Goal: Transaction & Acquisition: Purchase product/service

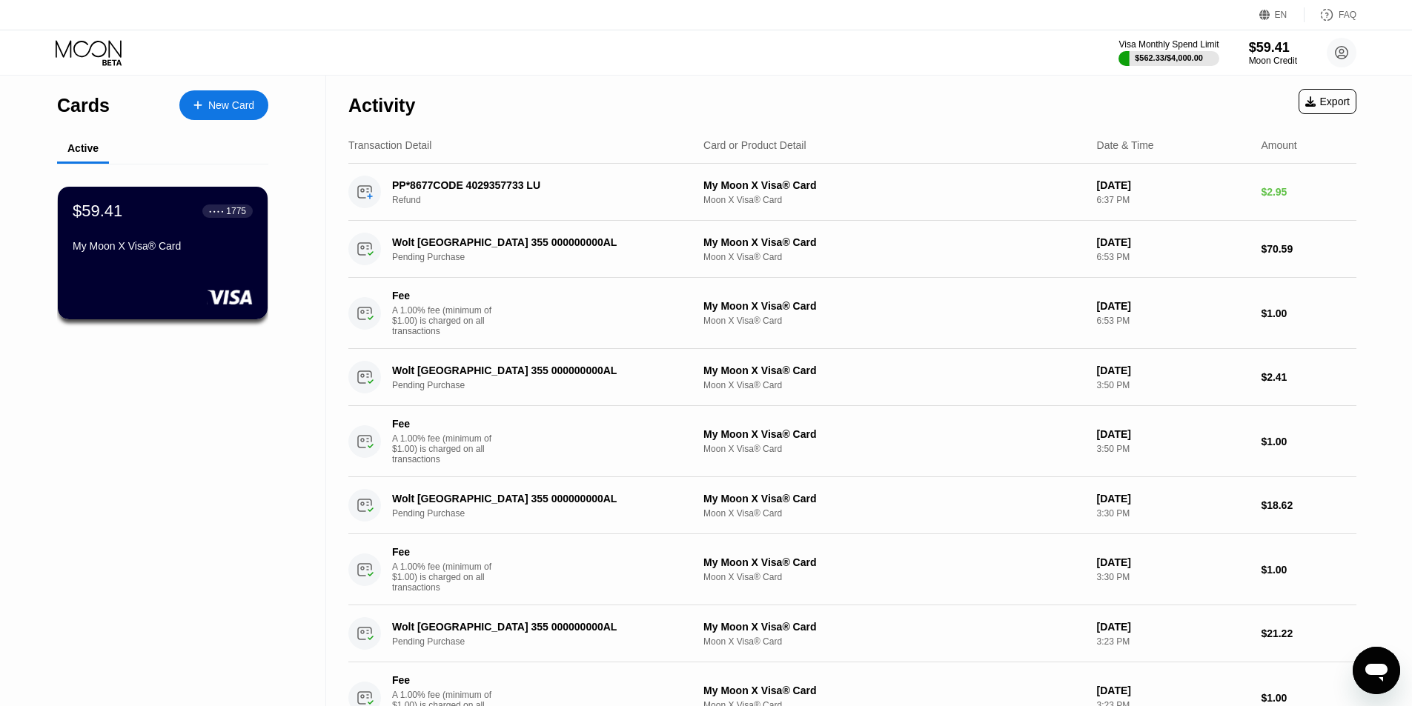
click at [958, 49] on div "Visa Monthly Spend Limit $562.33 / $4,000.00 $59.41 Moon Credit Sokol Topulli s…" at bounding box center [706, 52] width 1412 height 44
click at [1268, 53] on div "$59.41" at bounding box center [1273, 47] width 50 height 16
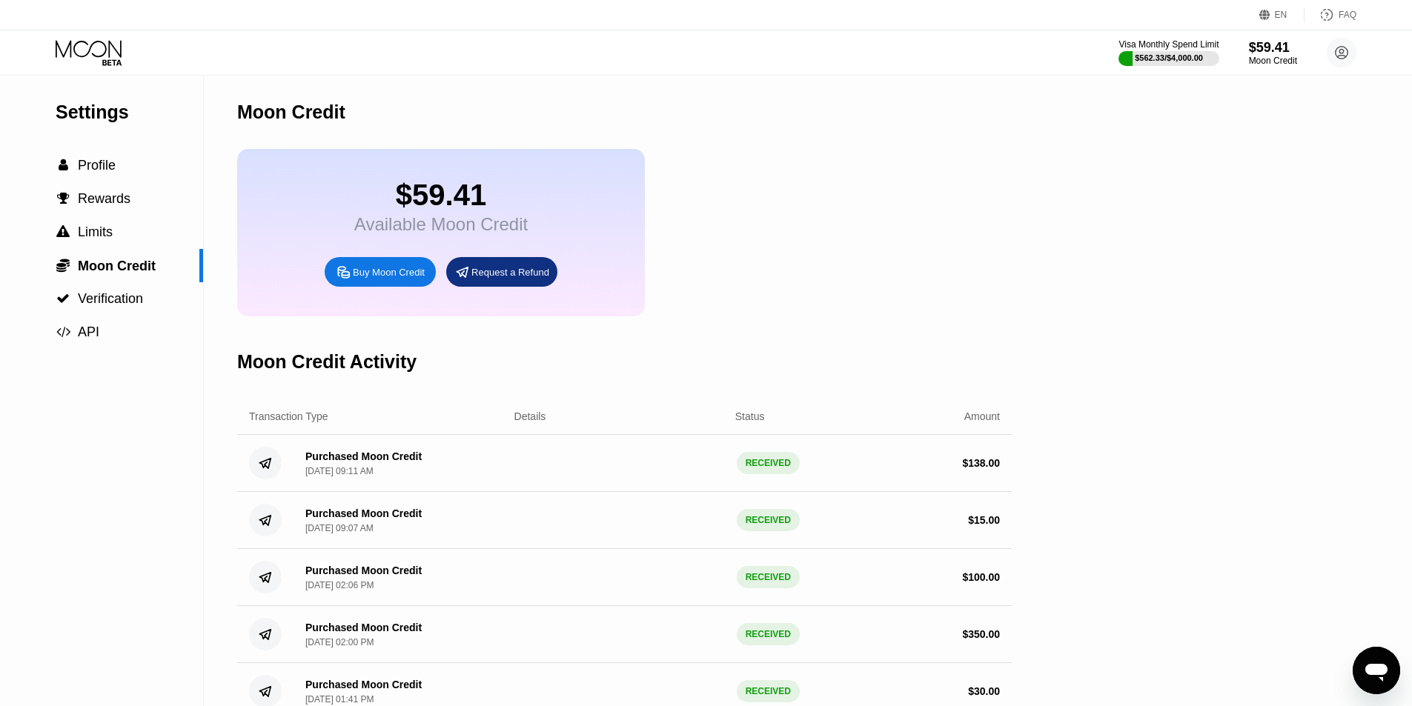
click at [827, 169] on div "$59.41 Available Moon Credit Buy Moon Credit Request a Refund" at bounding box center [624, 233] width 775 height 168
click at [402, 279] on div "Buy Moon Credit" at bounding box center [389, 272] width 72 height 13
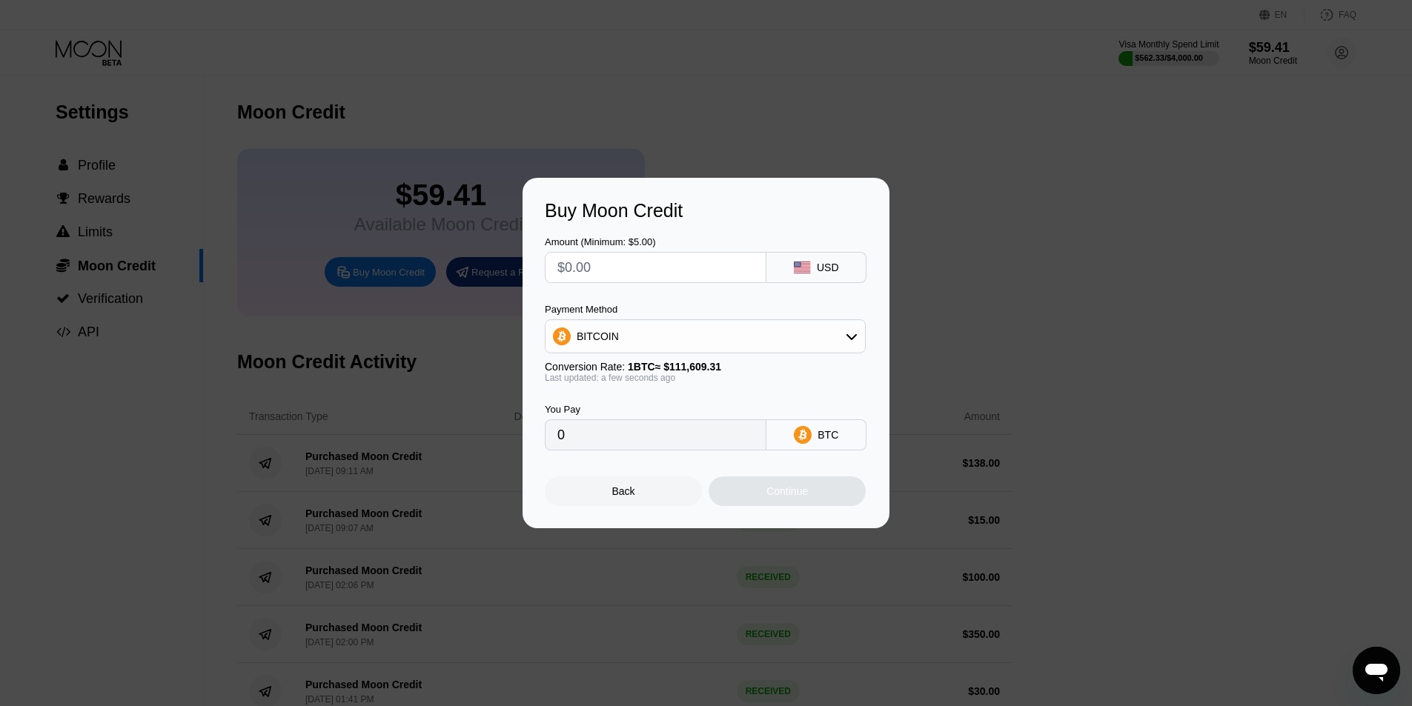
click at [981, 271] on div "Buy Moon Credit Amount (Minimum: $5.00) USD Payment Method BITCOIN Conversion R…" at bounding box center [706, 353] width 1412 height 351
click at [901, 162] on div at bounding box center [711, 353] width 1423 height 706
click at [626, 490] on div "Back" at bounding box center [623, 491] width 23 height 12
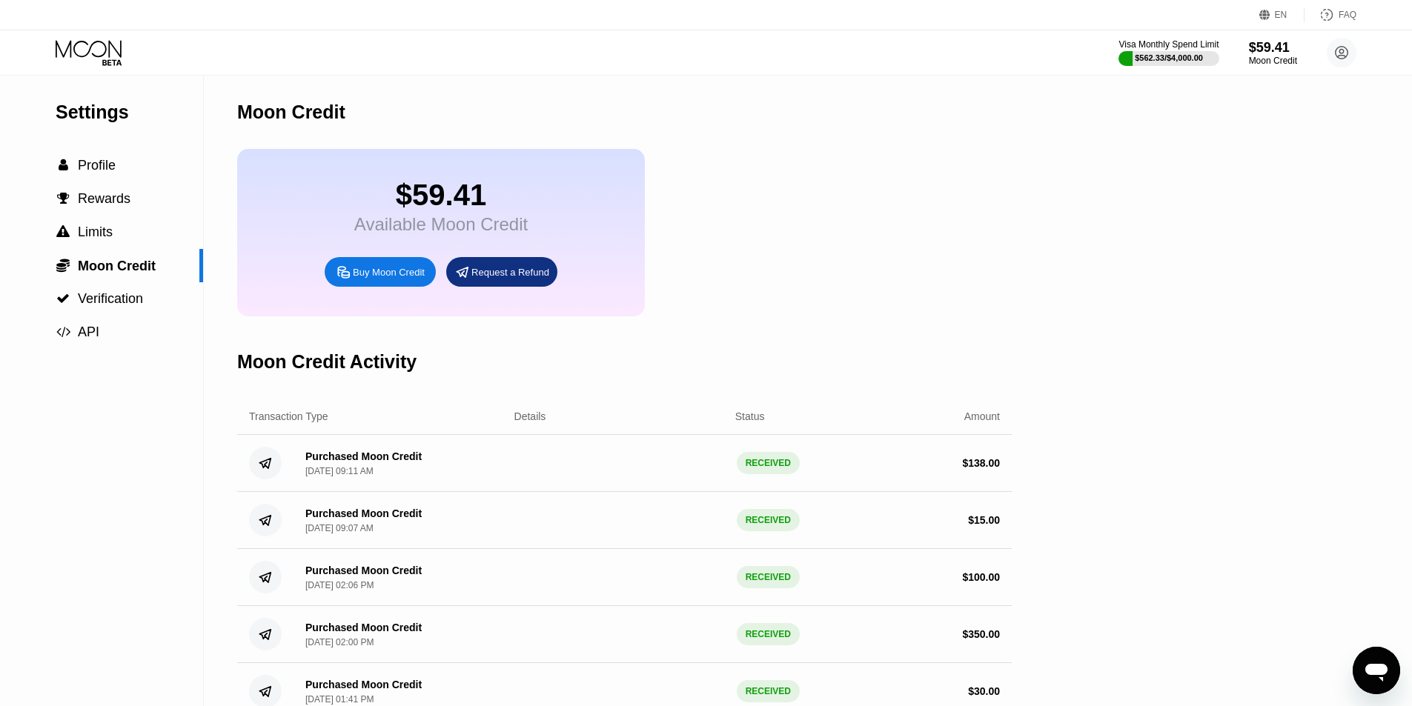
click at [950, 281] on div "$59.41 Available Moon Credit Buy Moon Credit Request a Refund" at bounding box center [624, 233] width 775 height 168
click at [876, 62] on div "Visa Monthly Spend Limit $562.33 / $4,000.00 $59.41 Moon Credit Sokol Topulli s…" at bounding box center [706, 52] width 1412 height 44
click at [1355, 294] on div "Settings  Profile  Rewards  Limits  Moon Credit  Verification  API Moon C…" at bounding box center [706, 398] width 1412 height 645
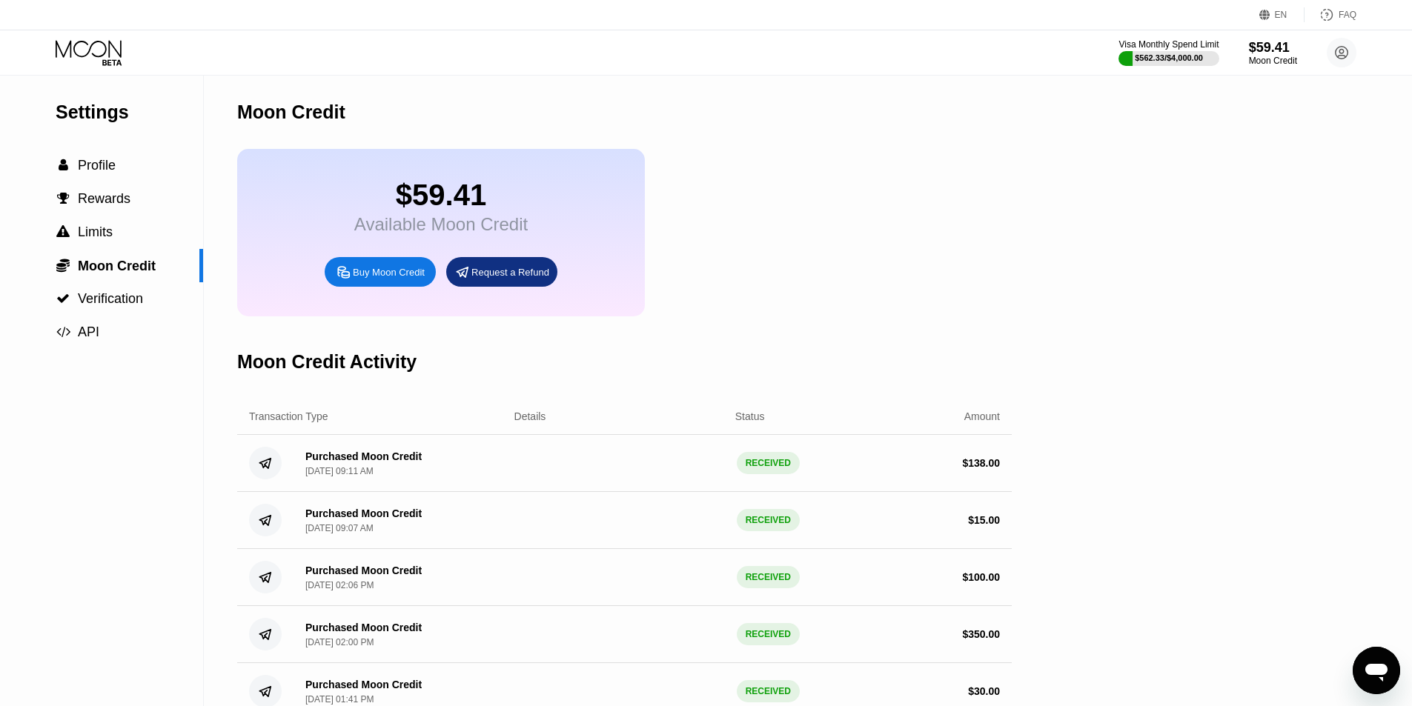
click at [786, 93] on div "Moon Credit" at bounding box center [624, 112] width 775 height 73
click at [353, 279] on div "Buy Moon Credit" at bounding box center [389, 272] width 72 height 13
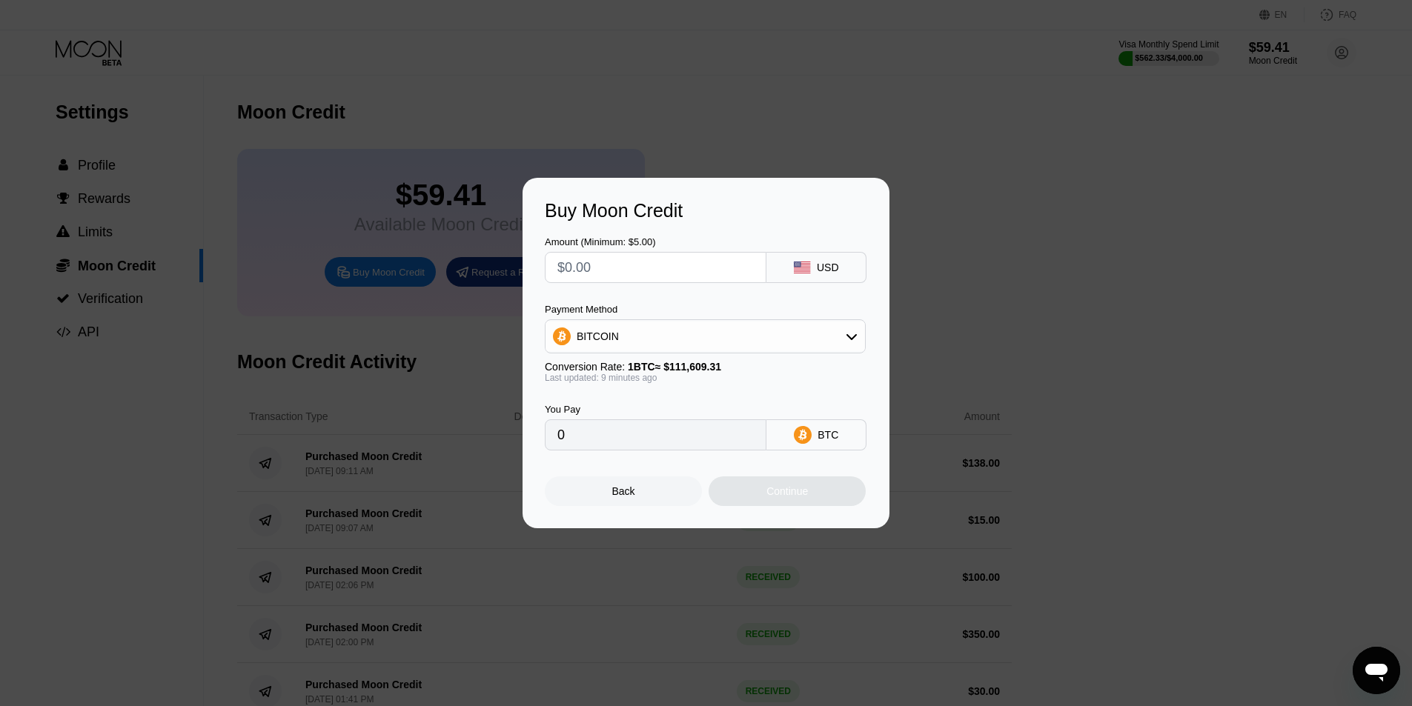
click at [829, 342] on div "BITCOIN" at bounding box center [705, 337] width 319 height 30
click at [644, 402] on div "USDT on TRON" at bounding box center [705, 410] width 312 height 30
type input "0.00"
click at [606, 264] on input "text" at bounding box center [655, 268] width 196 height 30
type input "$4"
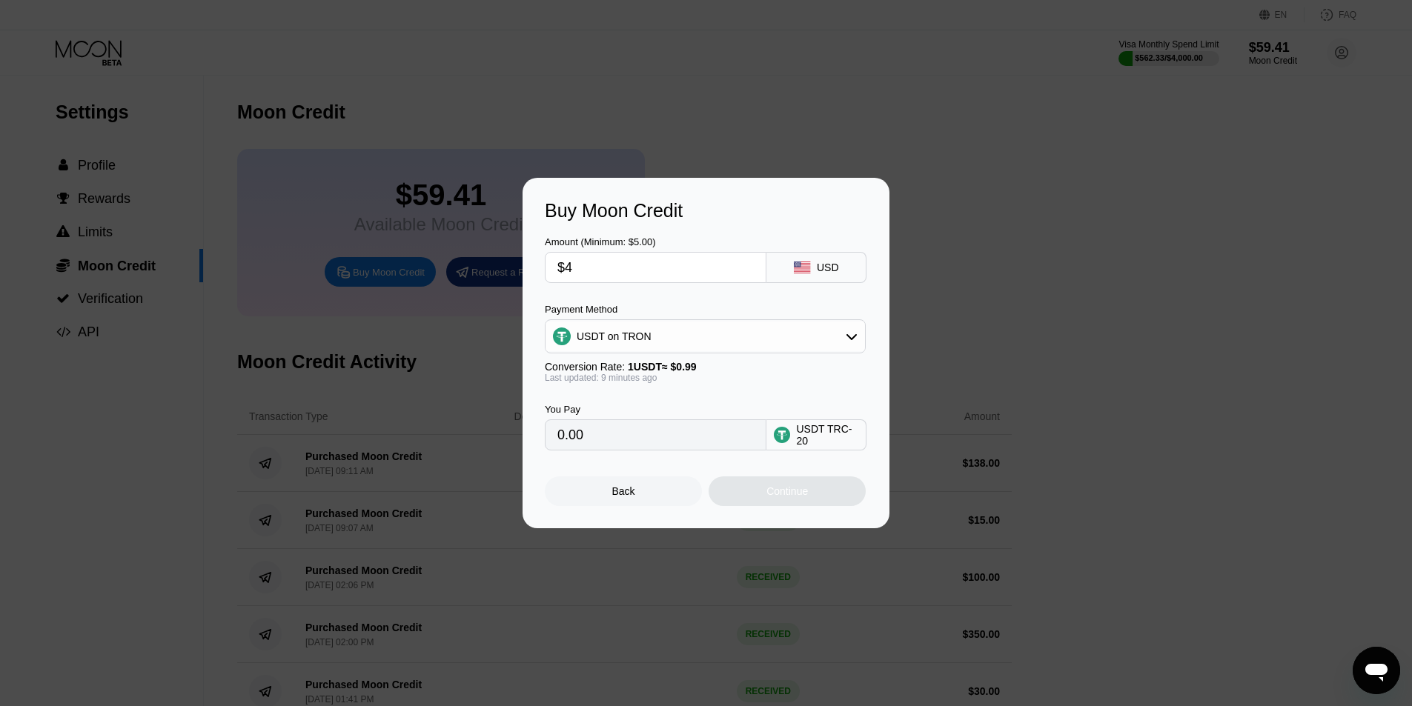
type input "4.04"
type input "$44"
type input "44.44"
type input "$447"
type input "451.52"
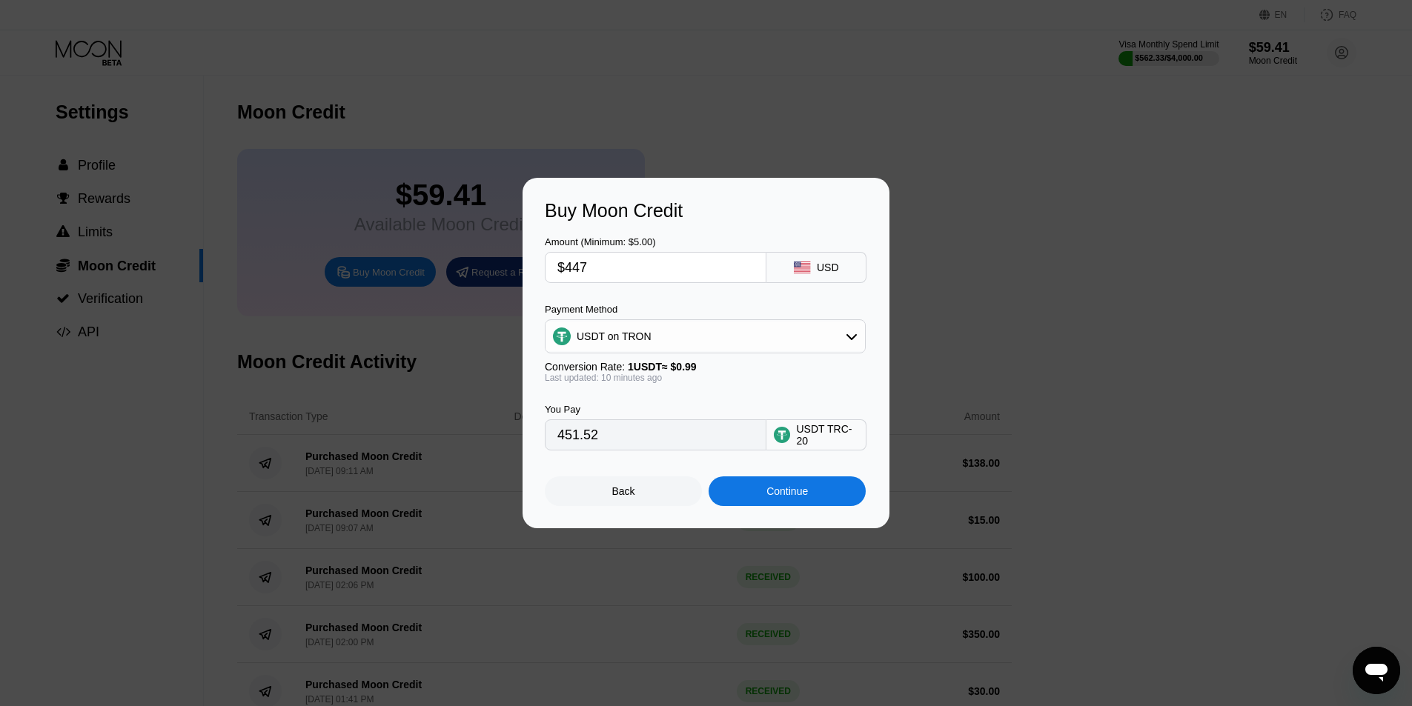
click at [752, 227] on div "Amount (Minimum: $5.00) $447 USD" at bounding box center [706, 253] width 322 height 62
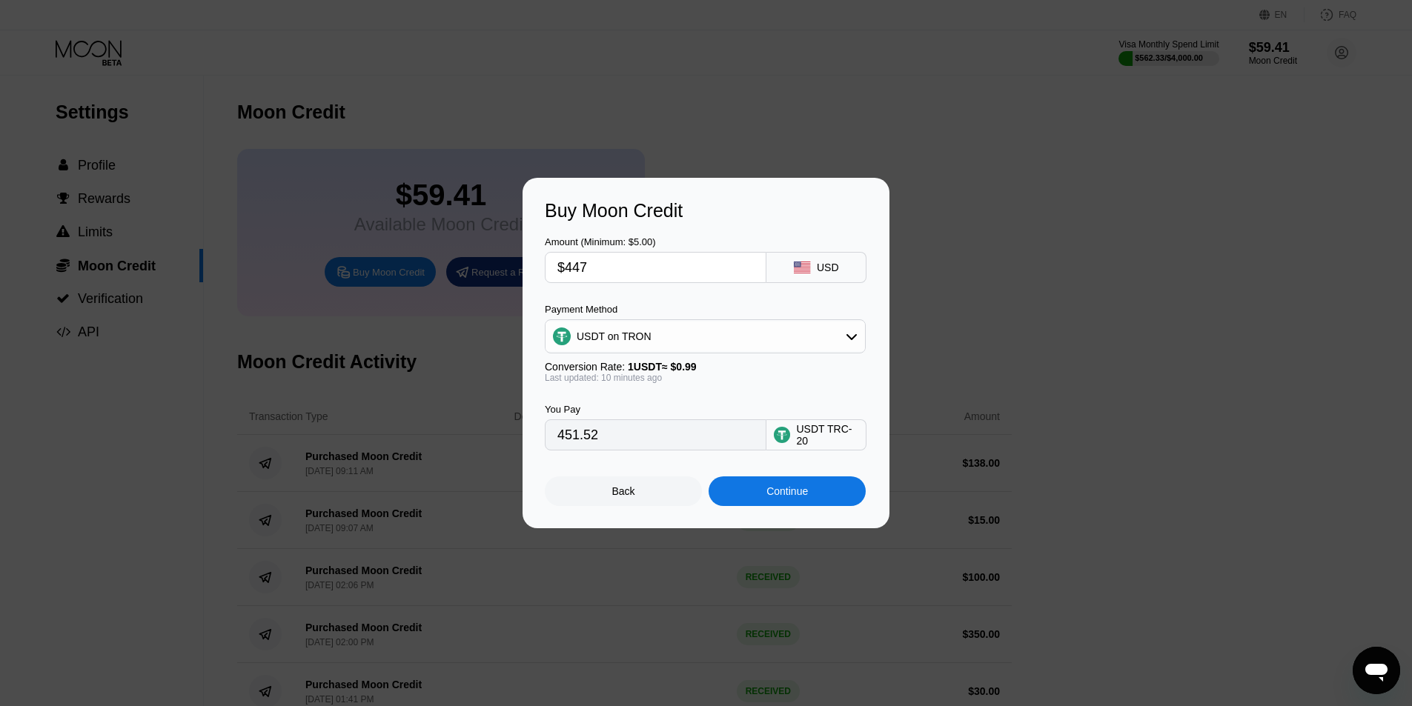
click at [612, 274] on input "$447" at bounding box center [655, 268] width 196 height 30
type input "$44"
type input "44.44"
type input "$444"
type input "448.48"
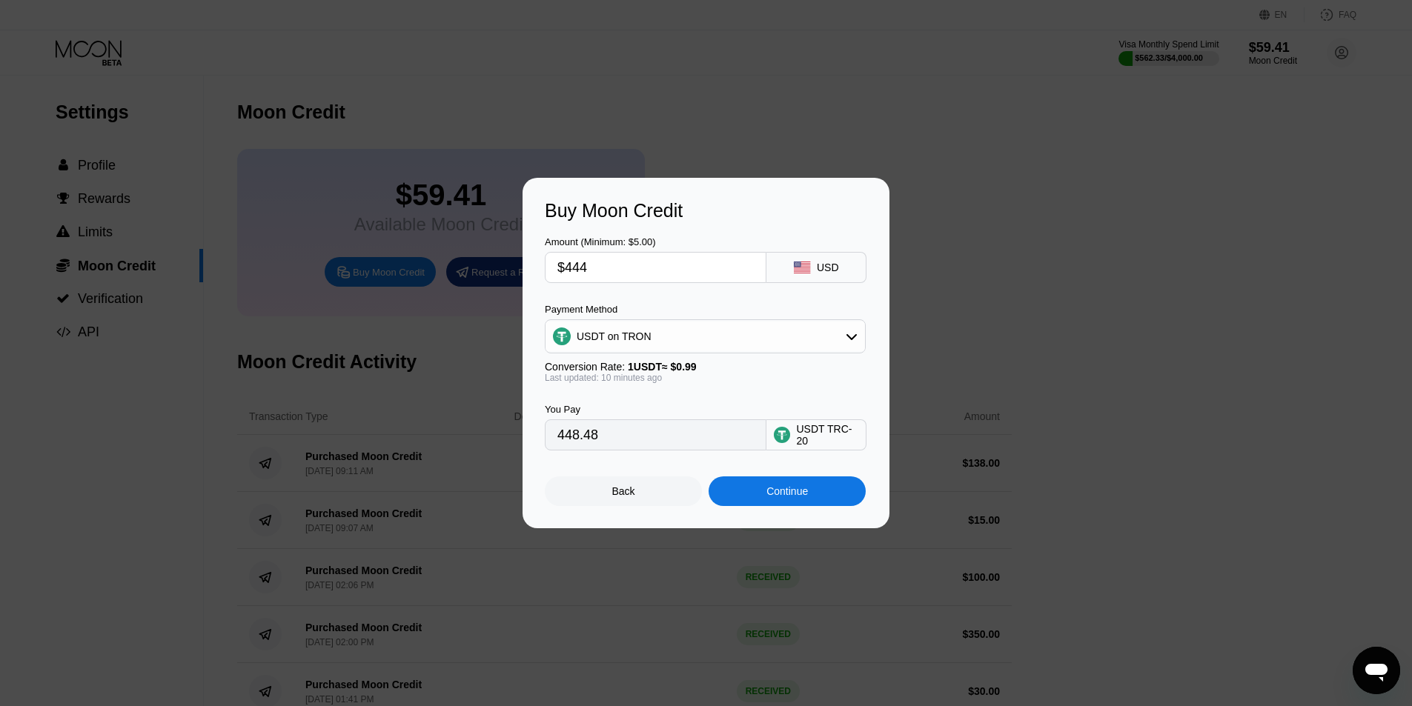
type input "$44"
type input "44.44"
type input "$445"
type input "449.49"
type input "$44"
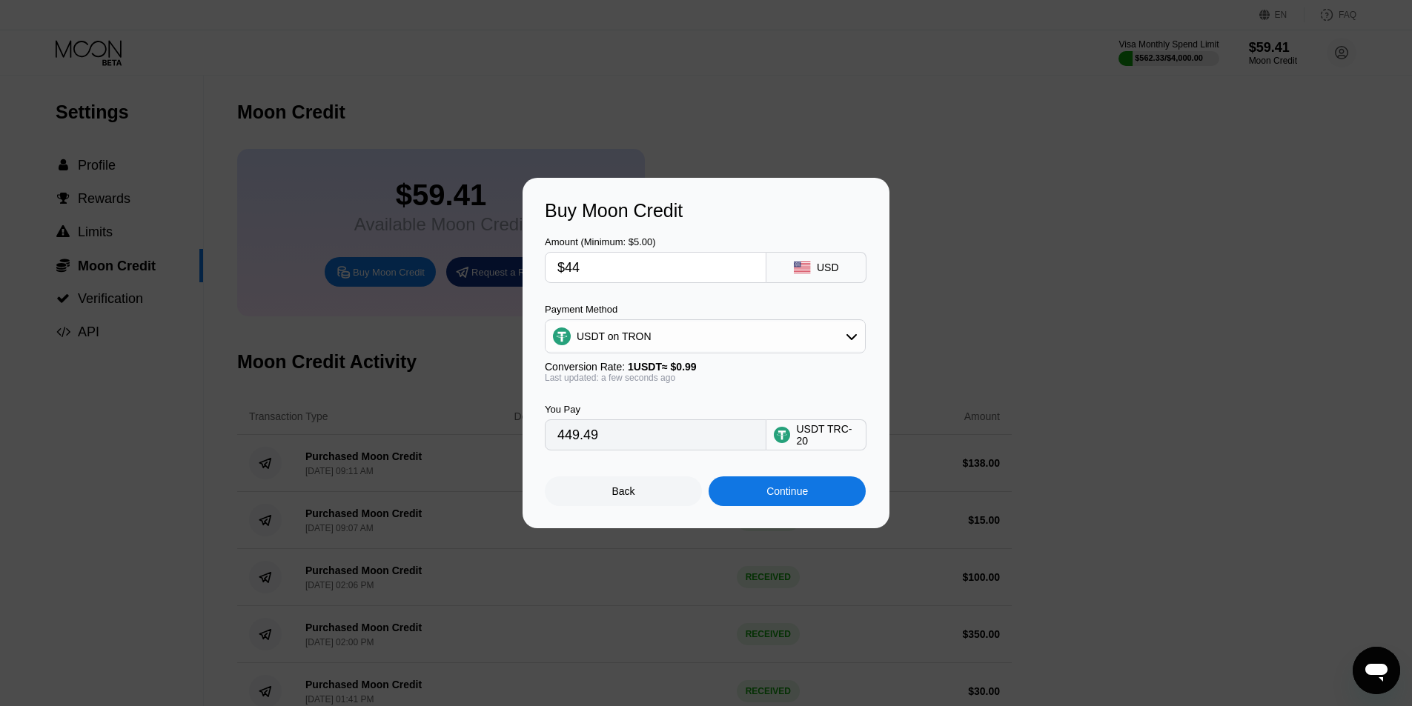
type input "44.44"
type input "$442"
type input "446.46"
type input "$442"
click at [778, 497] on div "Continue" at bounding box center [787, 491] width 42 height 12
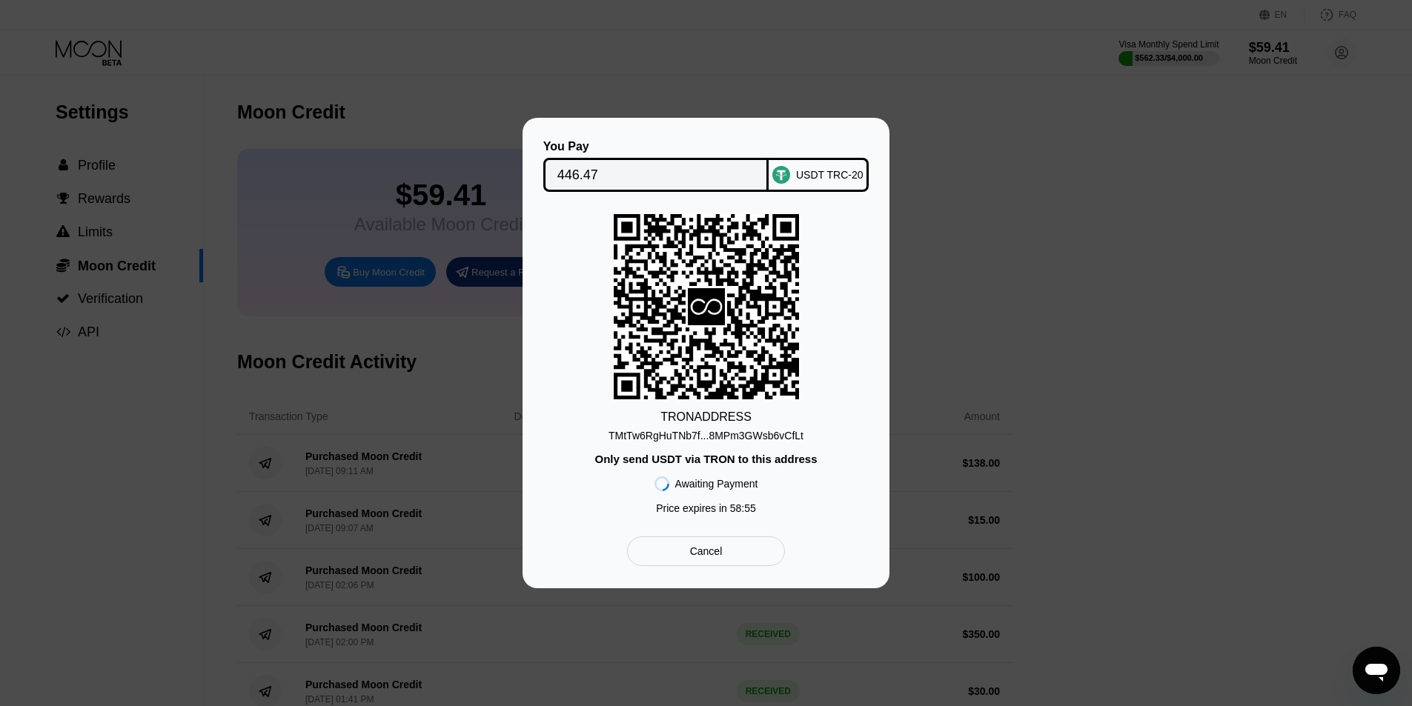
click at [756, 464] on div "Only send USDT via TRON to this address" at bounding box center [705, 459] width 222 height 13
click at [729, 435] on div "TMtTw6RgHuTNb7f...8MPm3GWsb6vCfLt" at bounding box center [706, 436] width 195 height 12
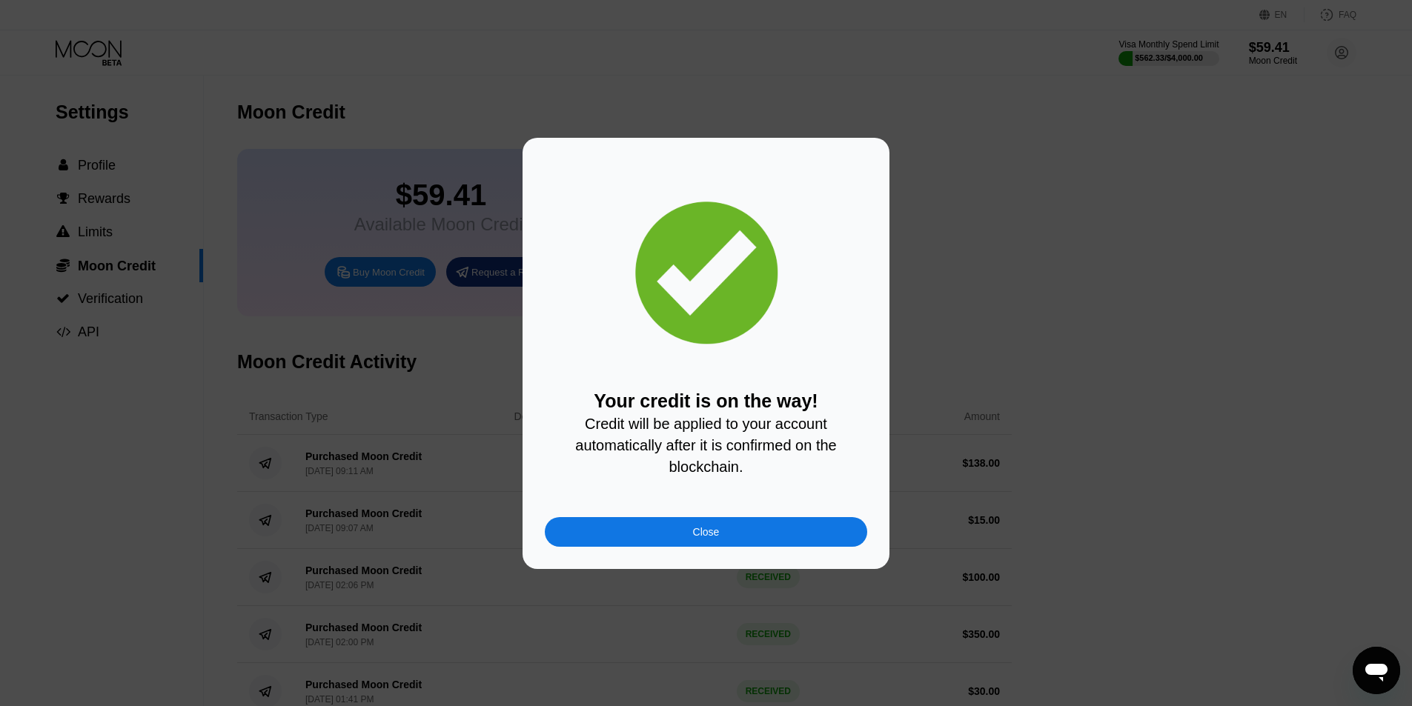
click at [719, 540] on div "Close" at bounding box center [706, 532] width 322 height 30
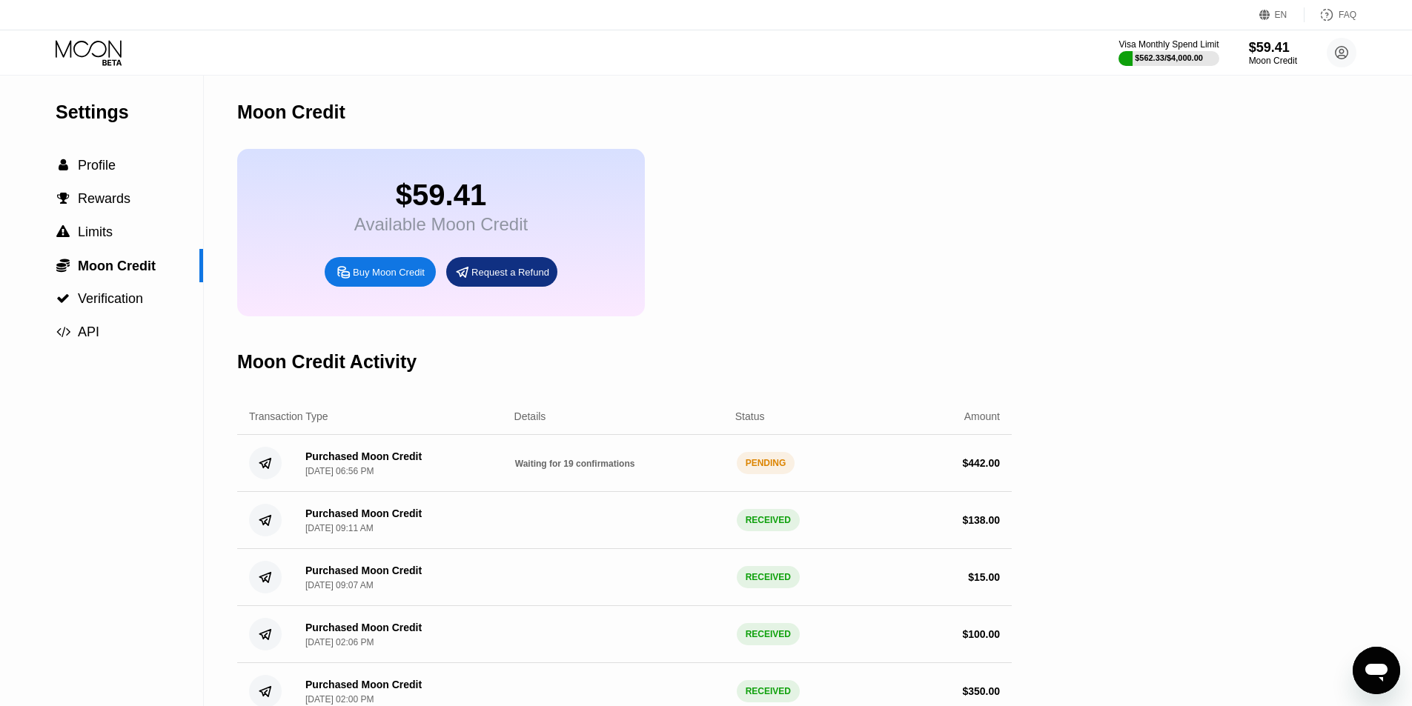
click at [737, 238] on div "$59.41 Available Moon Credit Buy Moon Credit Request a Refund" at bounding box center [624, 233] width 775 height 168
click at [136, 167] on div " Profile" at bounding box center [101, 166] width 203 height 16
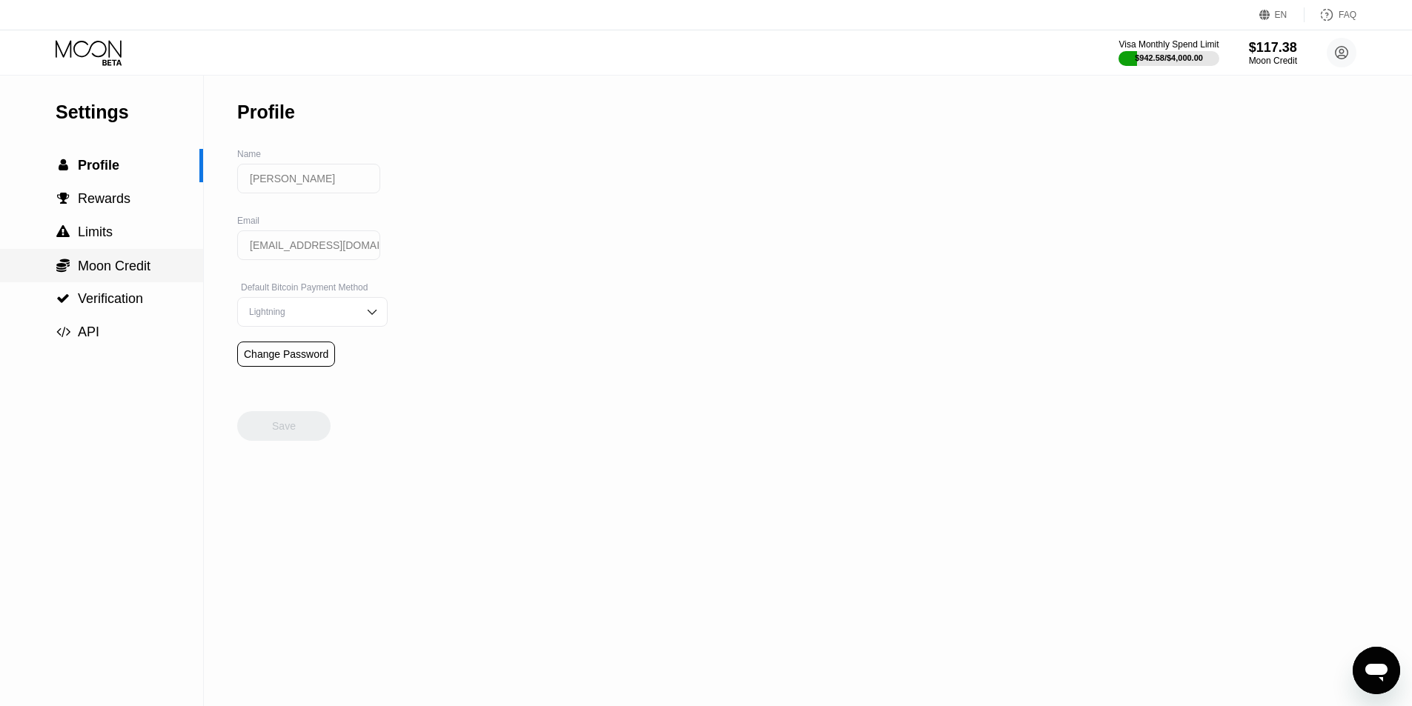
click at [127, 274] on span "Moon Credit" at bounding box center [114, 266] width 73 height 15
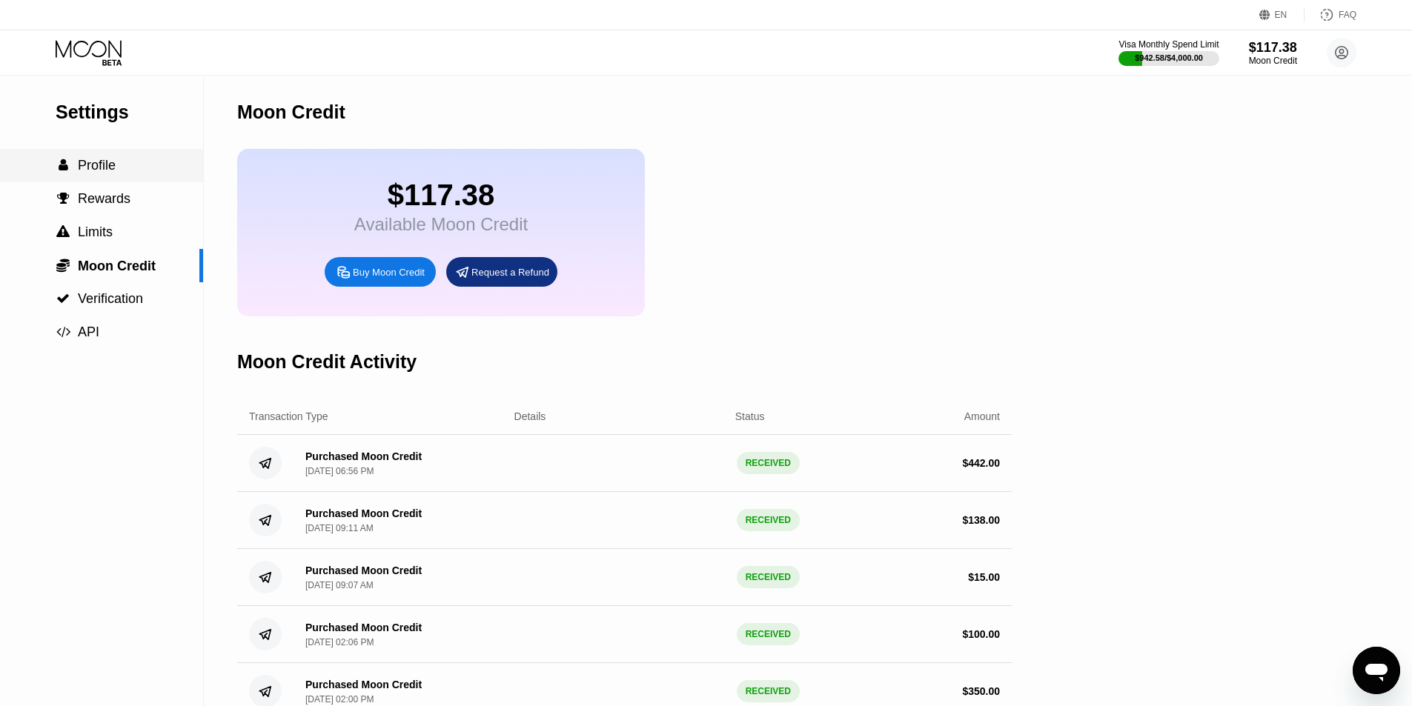
click at [86, 164] on span "Profile" at bounding box center [97, 165] width 38 height 15
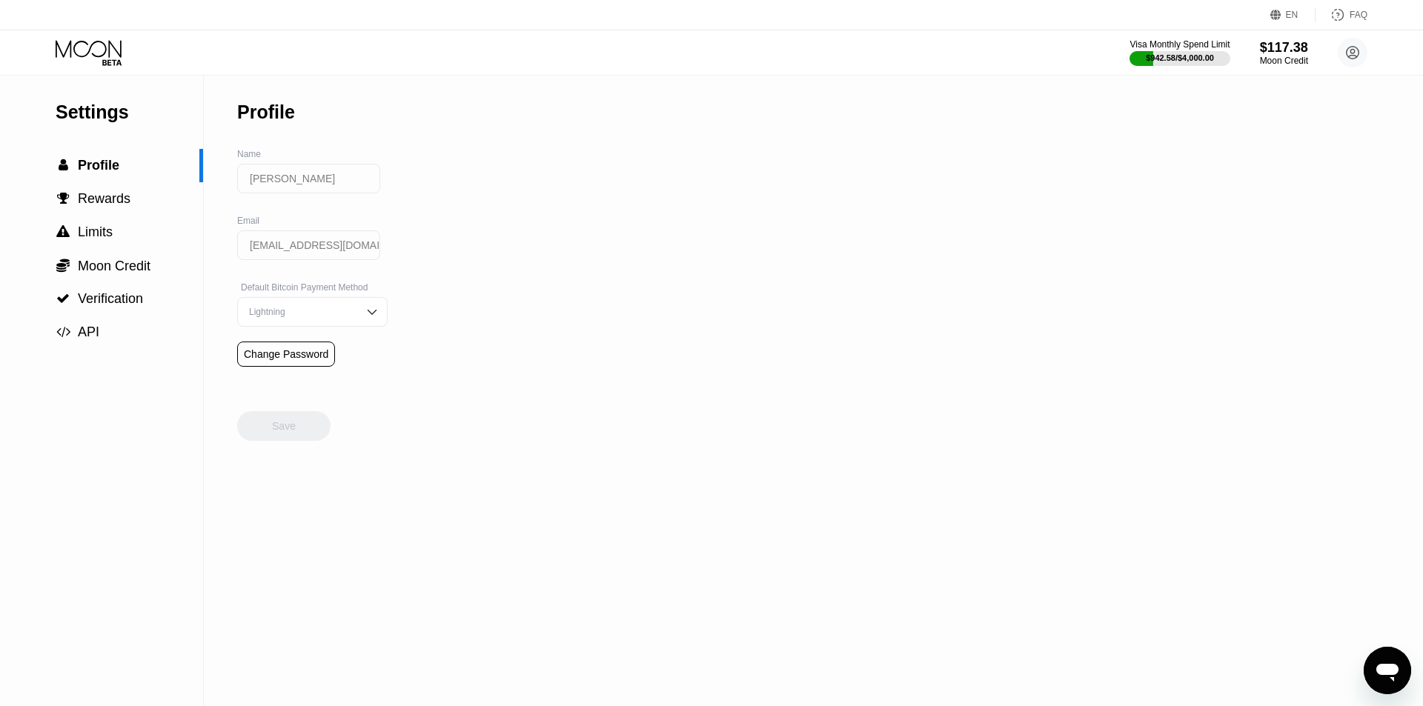
click at [105, 40] on icon at bounding box center [90, 53] width 69 height 26
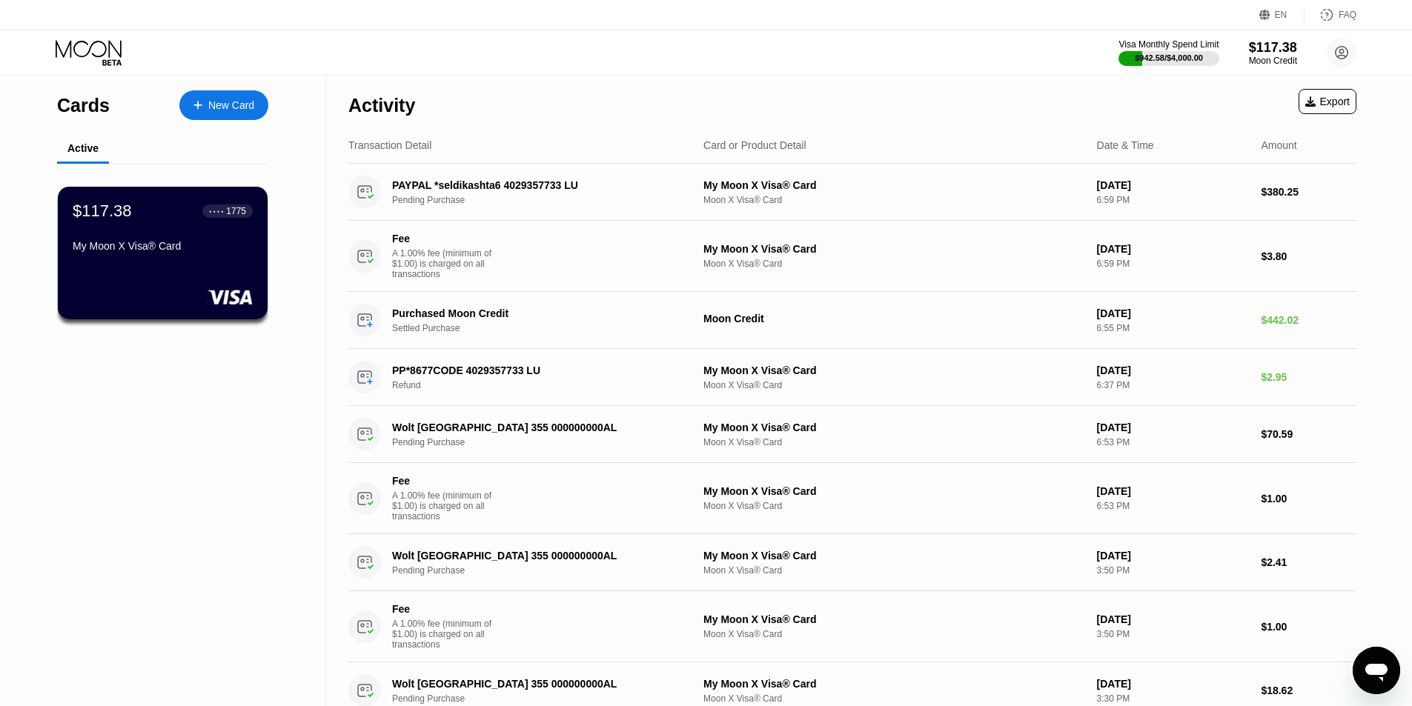
click at [825, 94] on div "Activity Export" at bounding box center [852, 102] width 1008 height 52
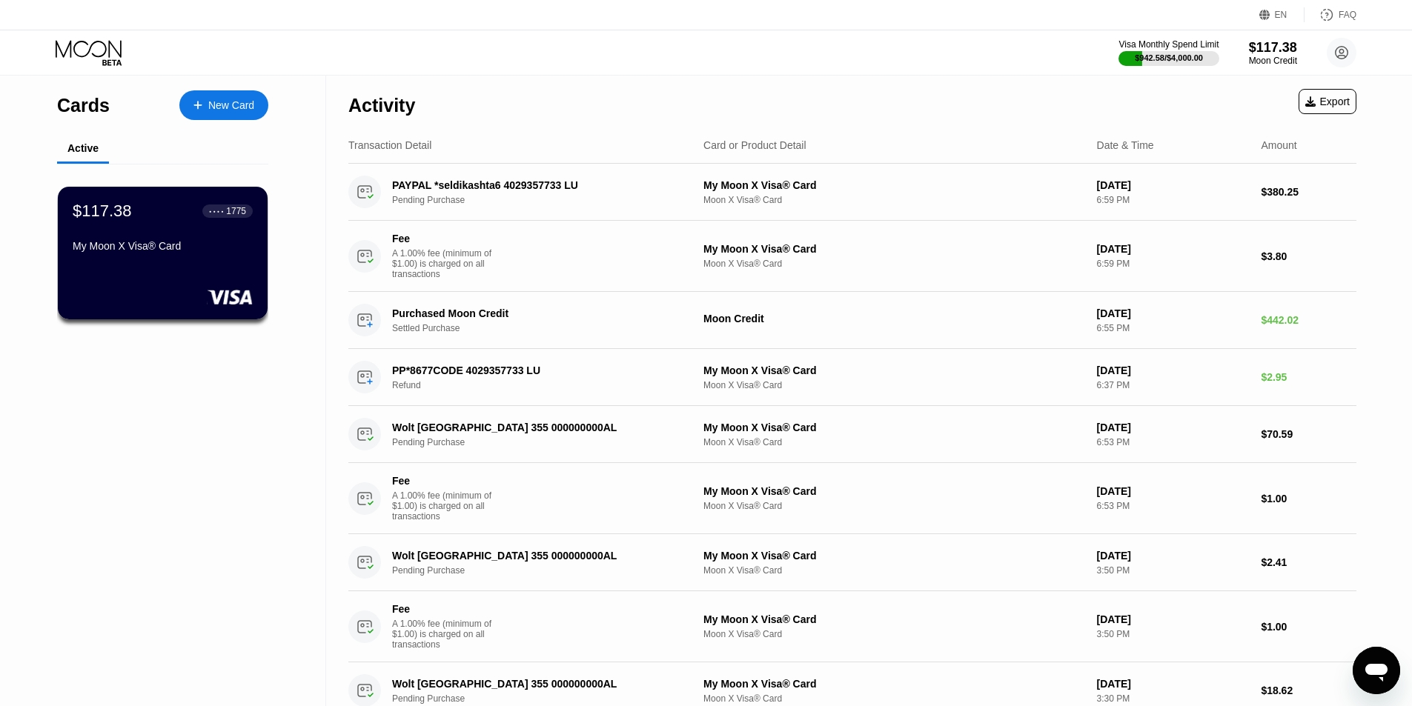
click at [822, 103] on div "Activity Export" at bounding box center [852, 102] width 1008 height 52
click at [579, 34] on div "Visa Monthly Spend Limit $942.58 / $4,000.00 $117.38 Moon Credit Sokol Topulli …" at bounding box center [706, 52] width 1412 height 44
click at [901, 119] on div "Activity Export" at bounding box center [852, 102] width 1008 height 52
click at [994, 74] on div "Visa Monthly Spend Limit $942.58 / $4,000.00 $117.38 Moon Credit Sokol Topulli …" at bounding box center [706, 52] width 1412 height 44
click at [729, 51] on div "Visa Monthly Spend Limit $942.58 / $4,000.00 $117.38 Moon Credit Sokol Topulli …" at bounding box center [706, 52] width 1412 height 44
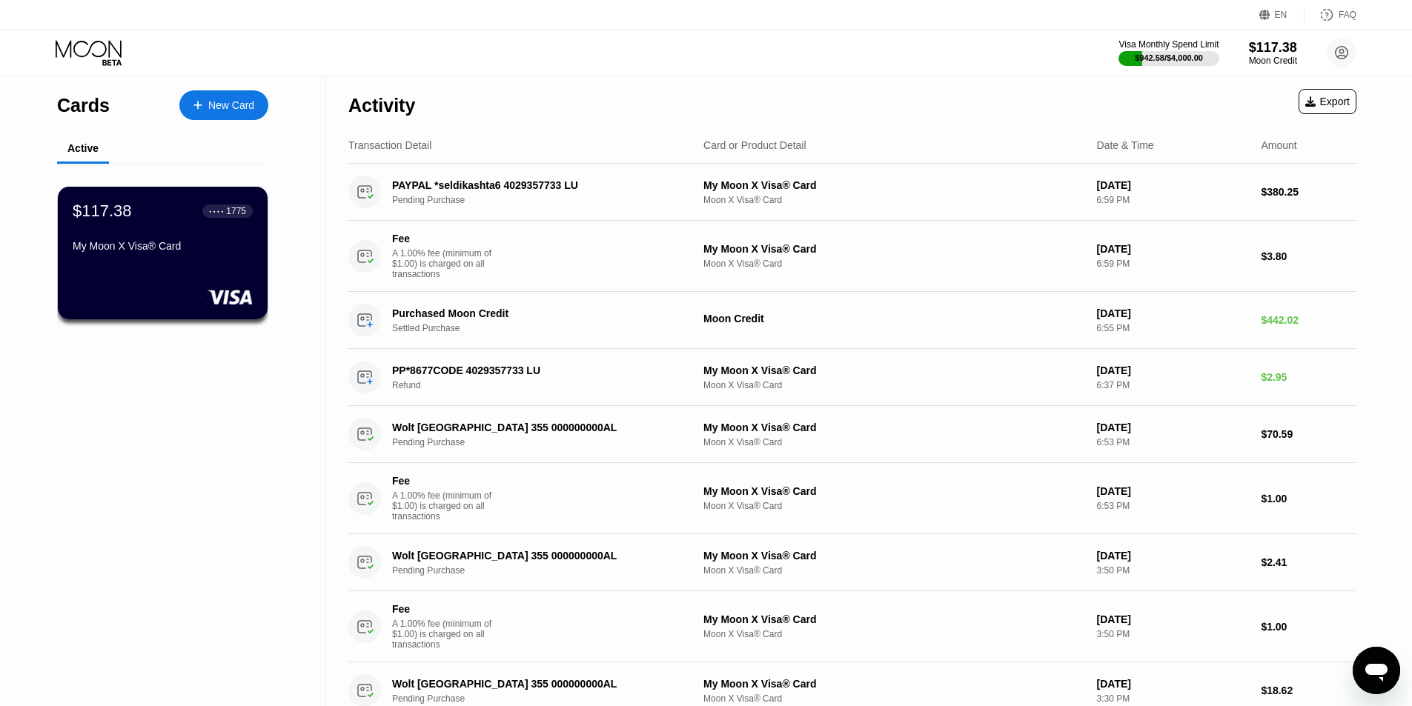
click at [952, 72] on div "Visa Monthly Spend Limit $942.58 / $4,000.00 $117.38 Moon Credit Sokol Topulli …" at bounding box center [706, 52] width 1412 height 44
click at [909, 64] on div "Visa Monthly Spend Limit $942.58 / $4,000.00 $117.38 Moon Credit Sokol Topulli …" at bounding box center [706, 52] width 1412 height 44
click at [1294, 60] on div "Moon Credit" at bounding box center [1273, 61] width 48 height 10
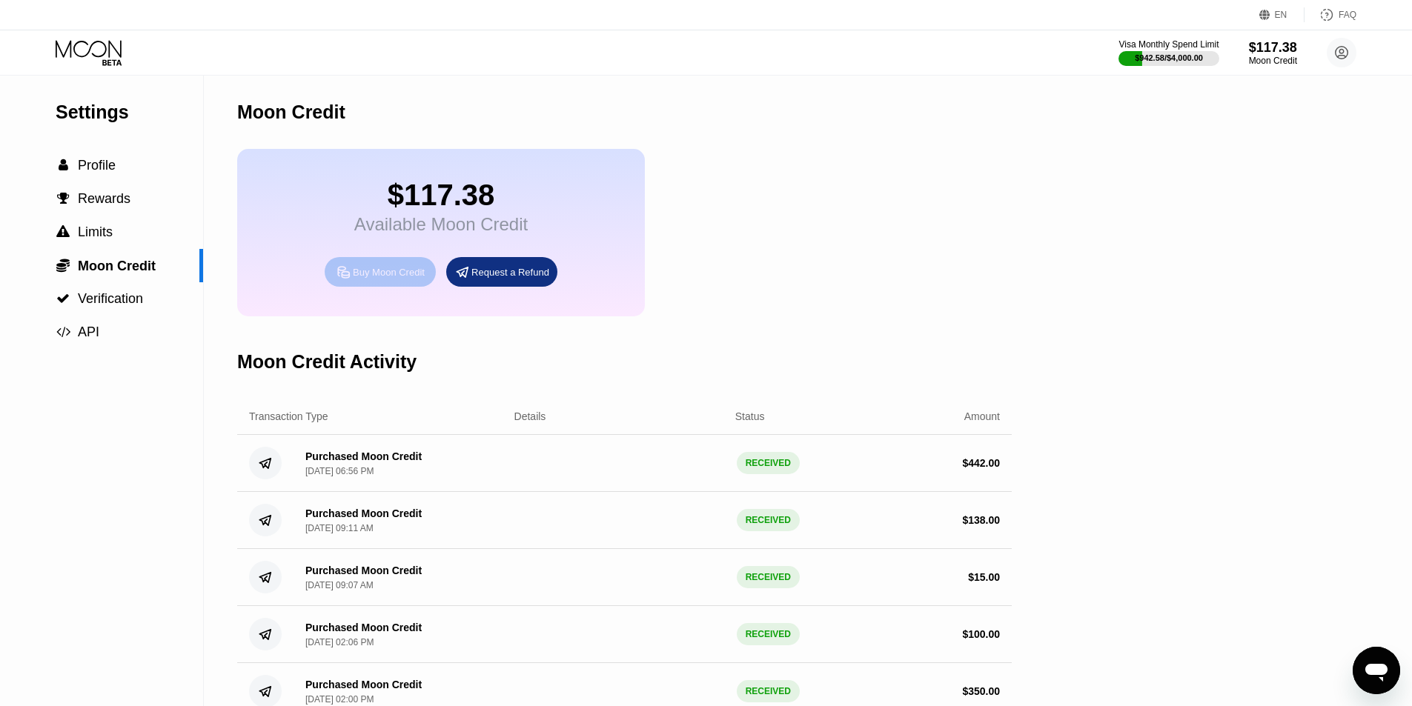
click at [388, 279] on div "Buy Moon Credit" at bounding box center [389, 272] width 72 height 13
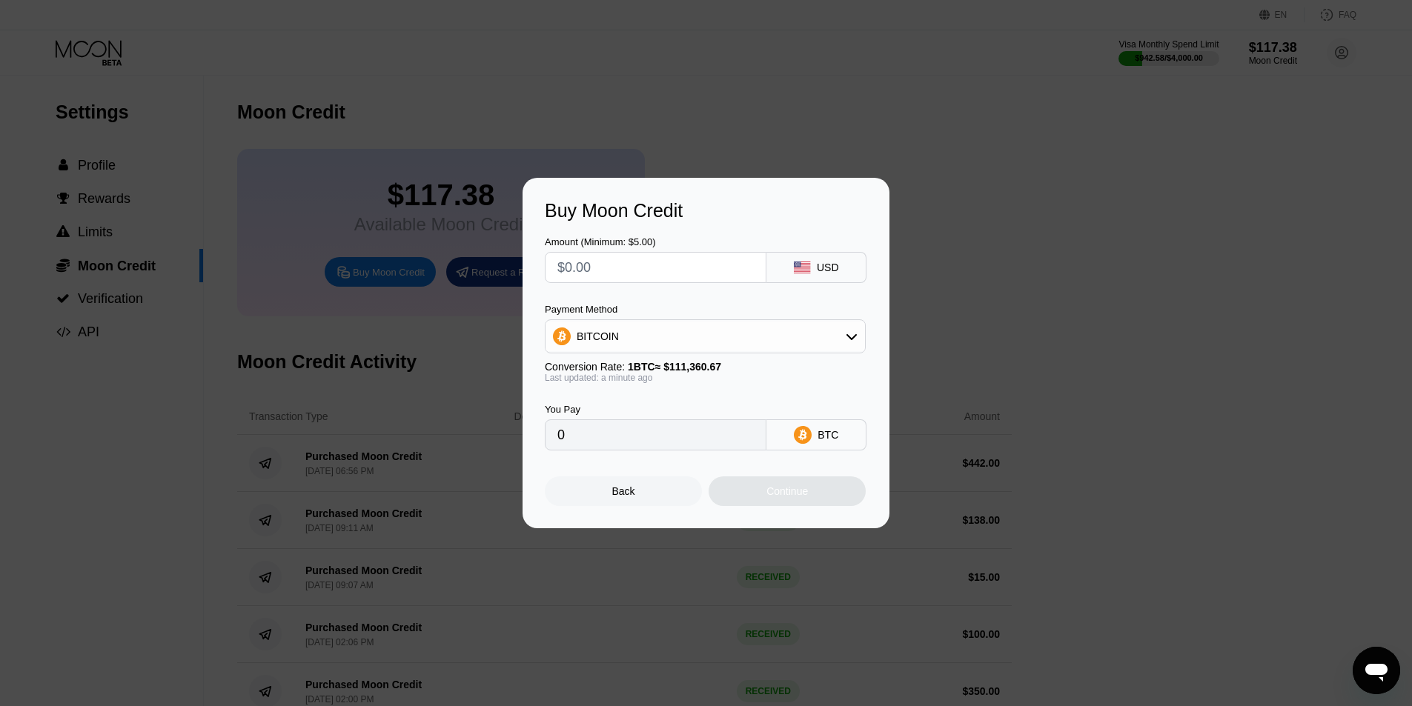
click at [975, 137] on div at bounding box center [711, 353] width 1423 height 706
click at [1021, 53] on div at bounding box center [711, 353] width 1423 height 706
click at [633, 504] on div "Back" at bounding box center [623, 492] width 157 height 30
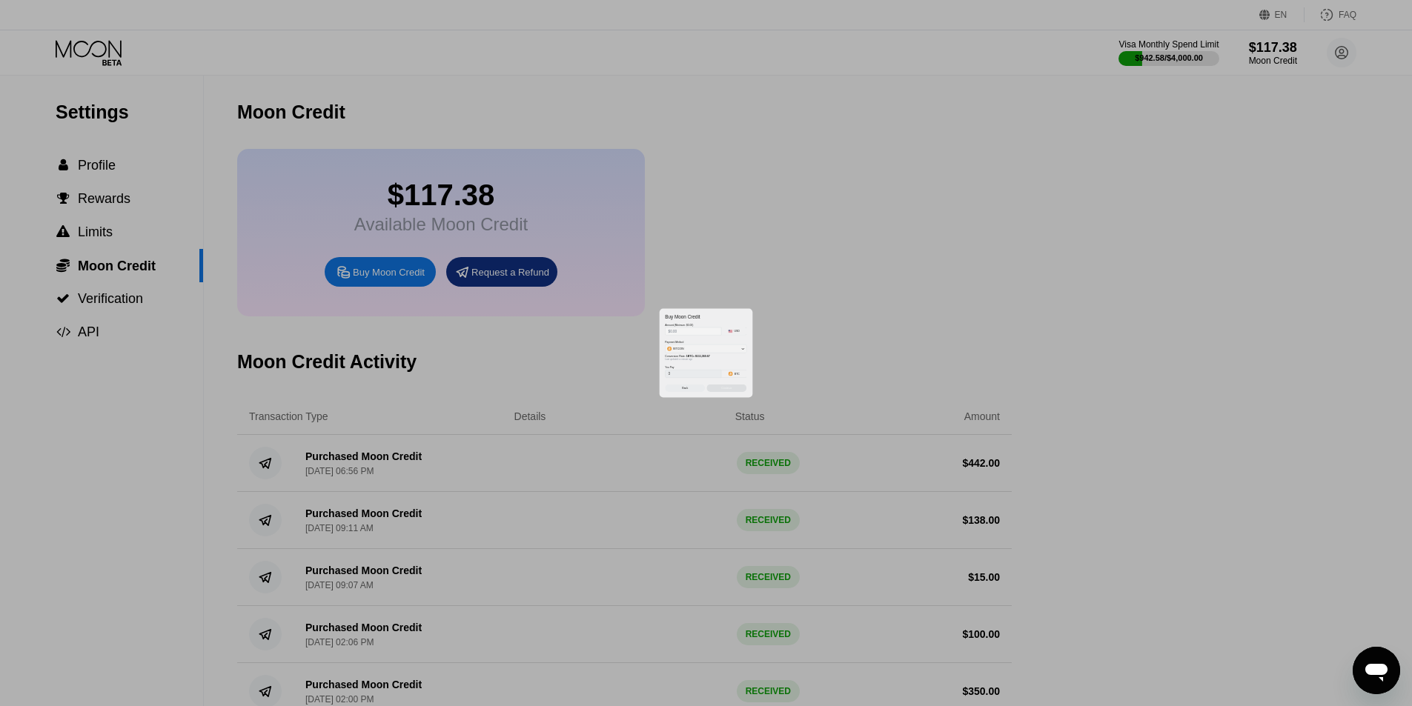
click at [1015, 179] on div at bounding box center [711, 353] width 1423 height 706
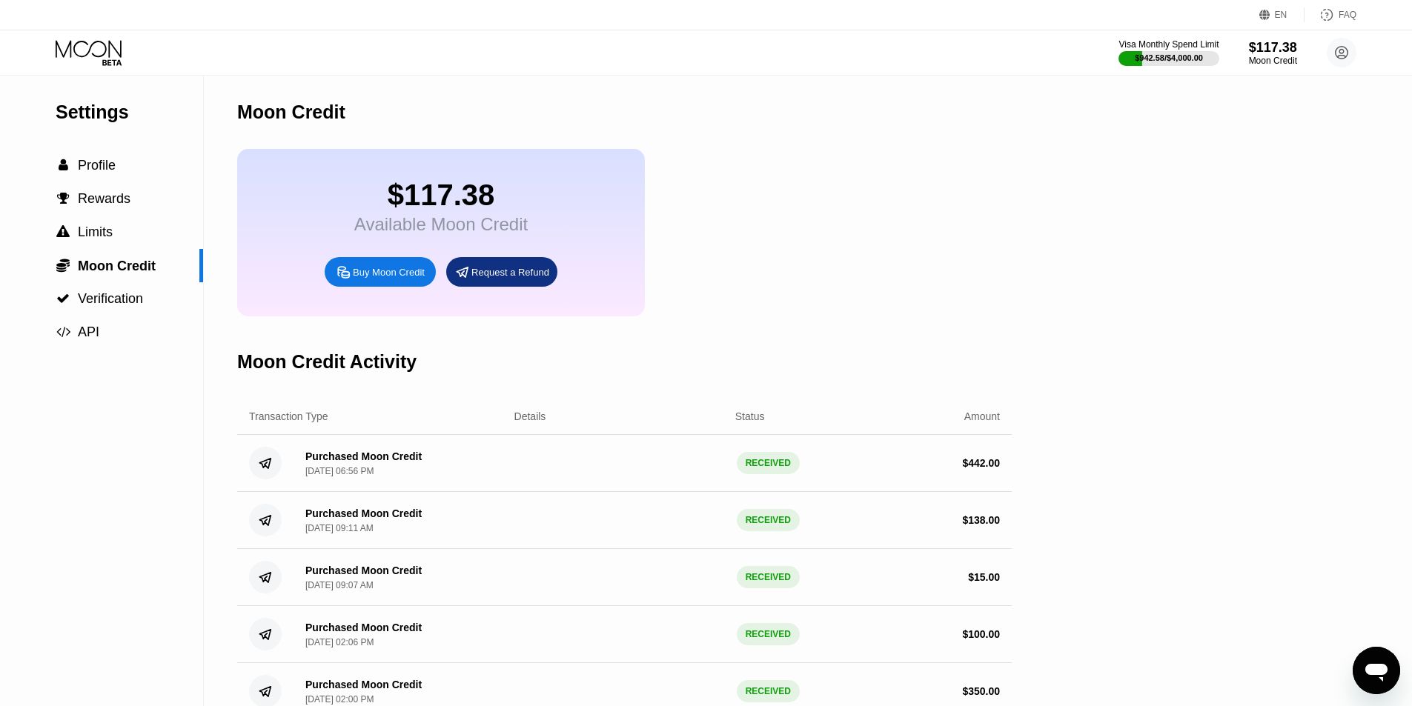
click at [760, 275] on div "$117.38 Available Moon Credit Buy Moon Credit Request a Refund" at bounding box center [624, 233] width 775 height 168
drag, startPoint x: 732, startPoint y: 311, endPoint x: 294, endPoint y: 107, distance: 482.8
click at [239, 101] on div "Moon Credit $117.38 Available Moon Credit Buy Moon Credit Request a Refund Moon…" at bounding box center [624, 427] width 775 height 702
click at [520, 76] on div "Moon Credit" at bounding box center [624, 112] width 775 height 73
click at [578, 118] on div "Moon Credit" at bounding box center [624, 112] width 775 height 73
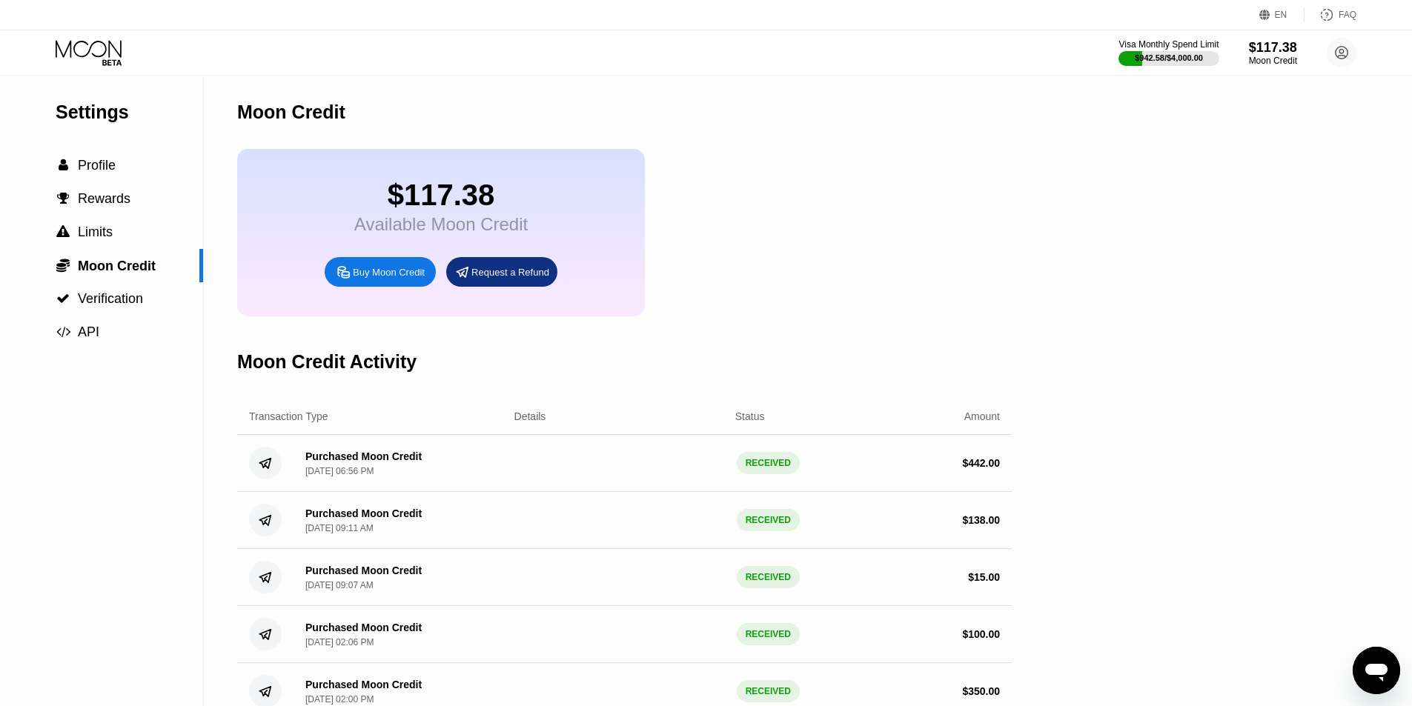
click at [714, 162] on div "$117.38 Available Moon Credit Buy Moon Credit Request a Refund" at bounding box center [624, 233] width 775 height 168
click at [120, 182] on div " Profile" at bounding box center [101, 165] width 203 height 33
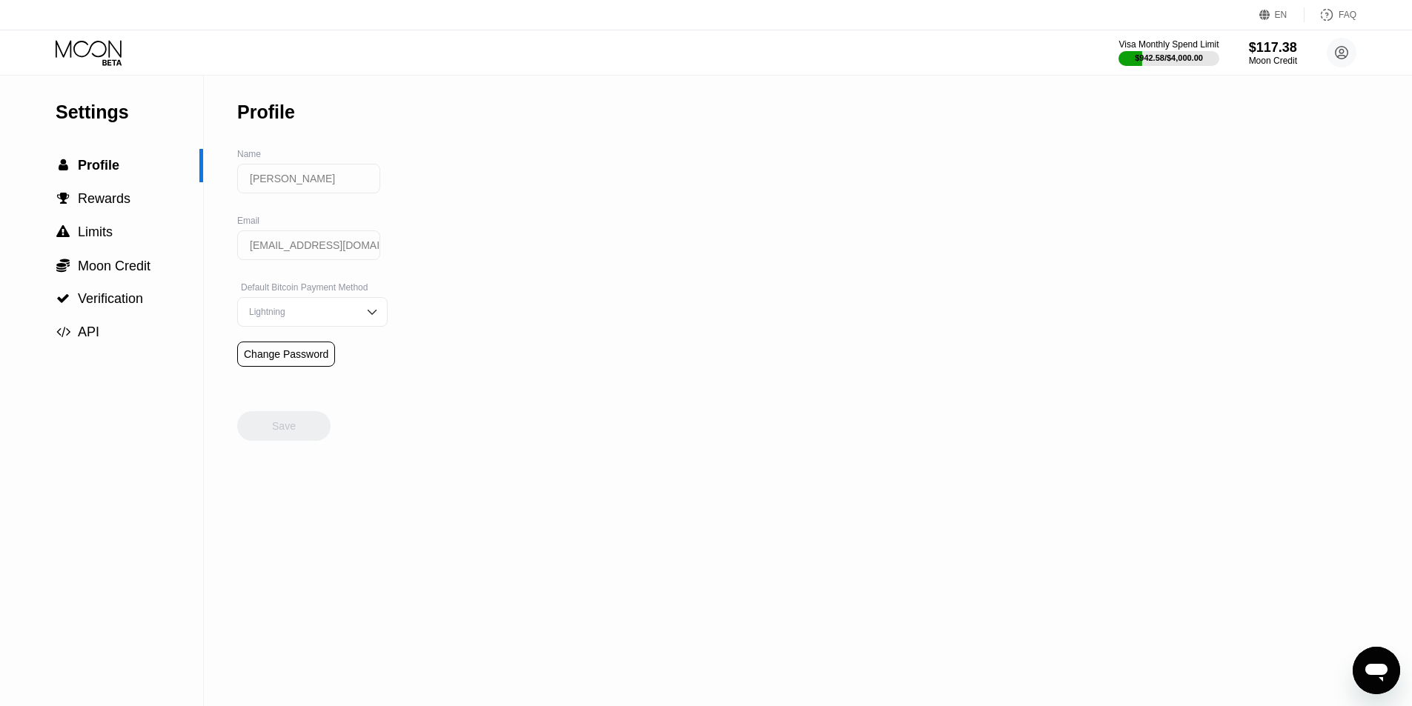
click at [101, 53] on icon at bounding box center [90, 53] width 69 height 26
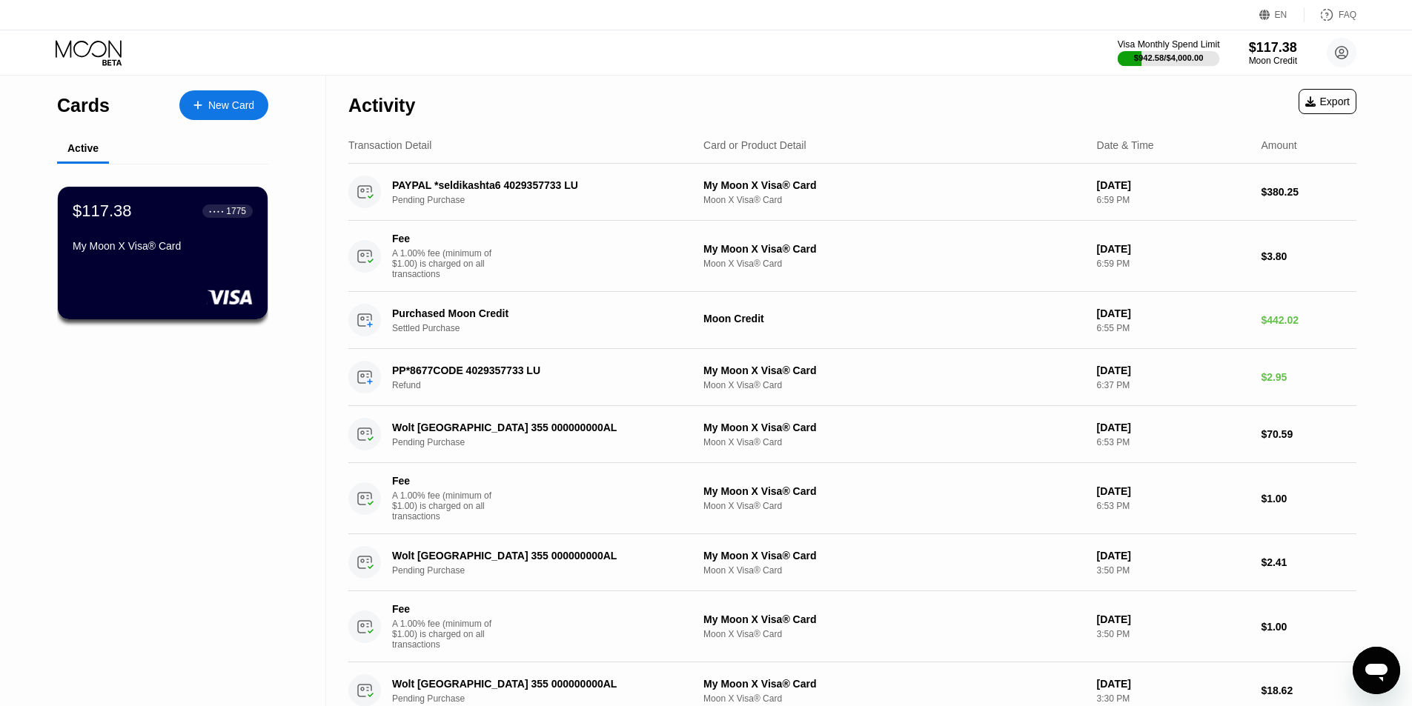
click at [1181, 59] on div "$942.58 / $4,000.00" at bounding box center [1169, 57] width 70 height 9
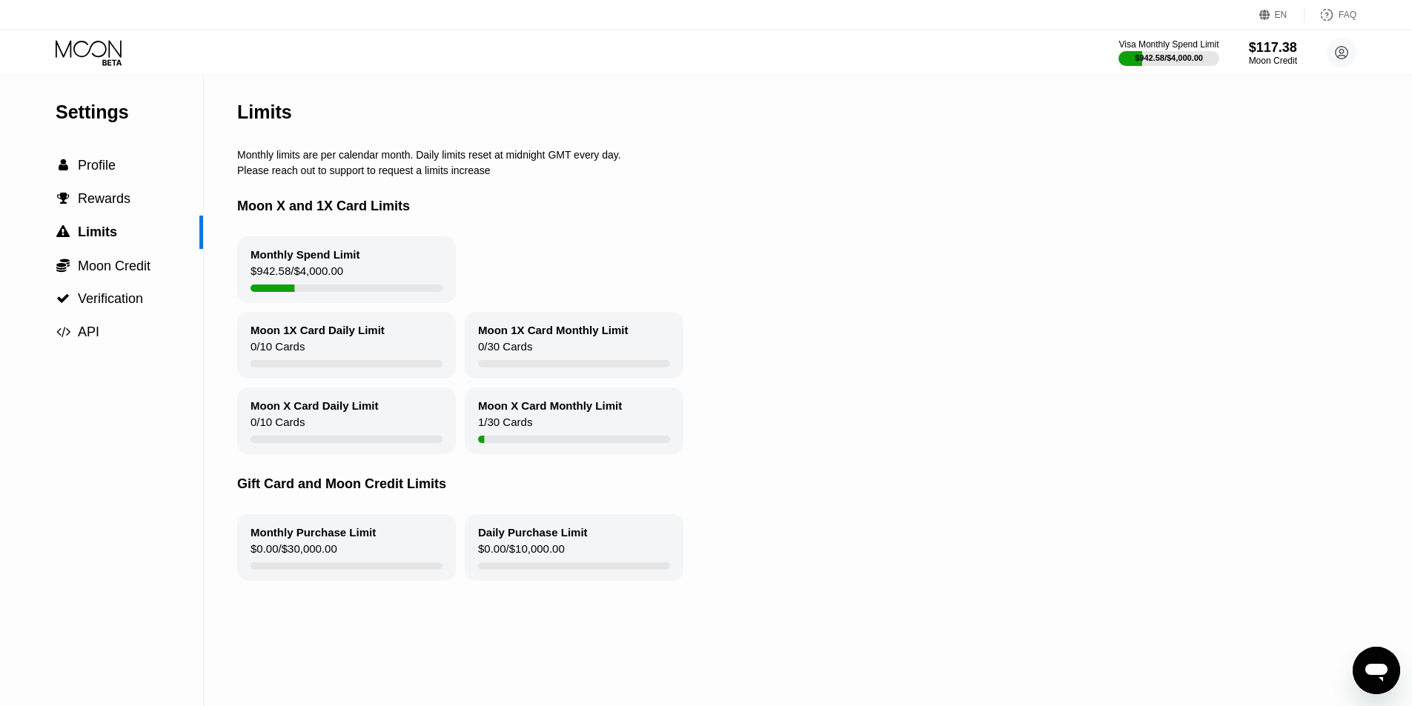
drag, startPoint x: 253, startPoint y: 265, endPoint x: 371, endPoint y: 270, distance: 117.2
click at [371, 270] on div "Monthly Spend Limit $942.58 / $4,000.00" at bounding box center [346, 269] width 219 height 67
click at [393, 270] on div "Monthly Spend Limit $942.58 / $4,000.00" at bounding box center [346, 269] width 219 height 67
click at [593, 255] on div "Monthly Spend Limit $942.58 / $4,000.00" at bounding box center [802, 269] width 1130 height 67
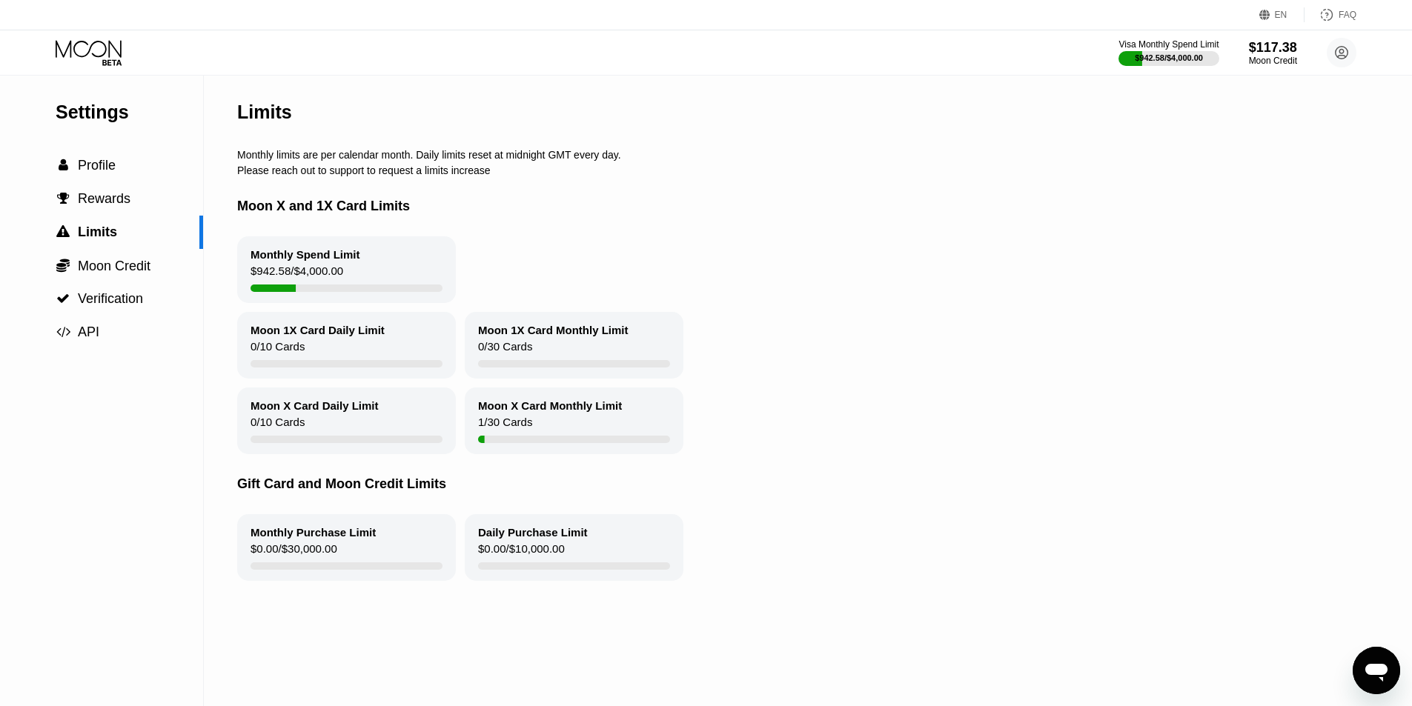
click at [593, 255] on div "Monthly Spend Limit $942.58 / $4,000.00" at bounding box center [802, 269] width 1130 height 67
click at [145, 207] on div " Rewards" at bounding box center [101, 199] width 203 height 16
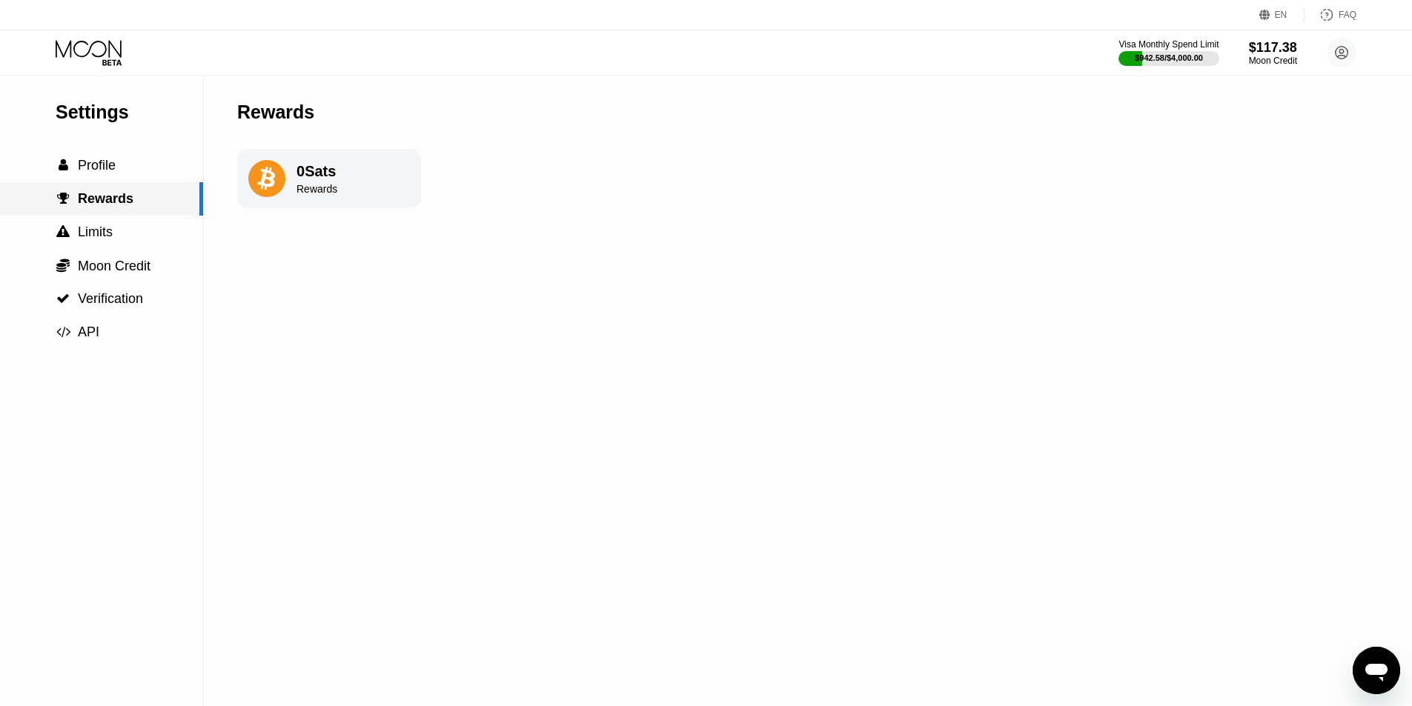
click at [149, 172] on div " Profile" at bounding box center [101, 166] width 203 height 16
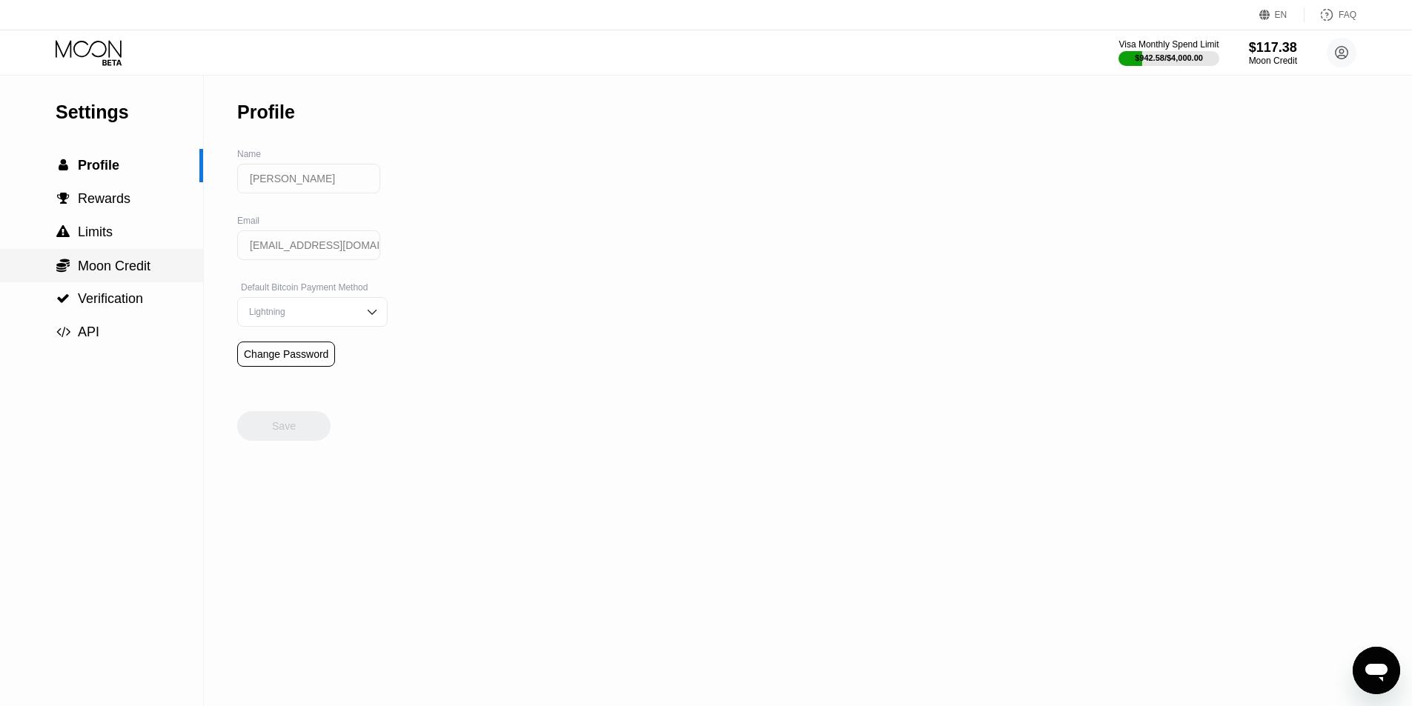
click at [158, 274] on div " Moon Credit" at bounding box center [101, 266] width 203 height 16
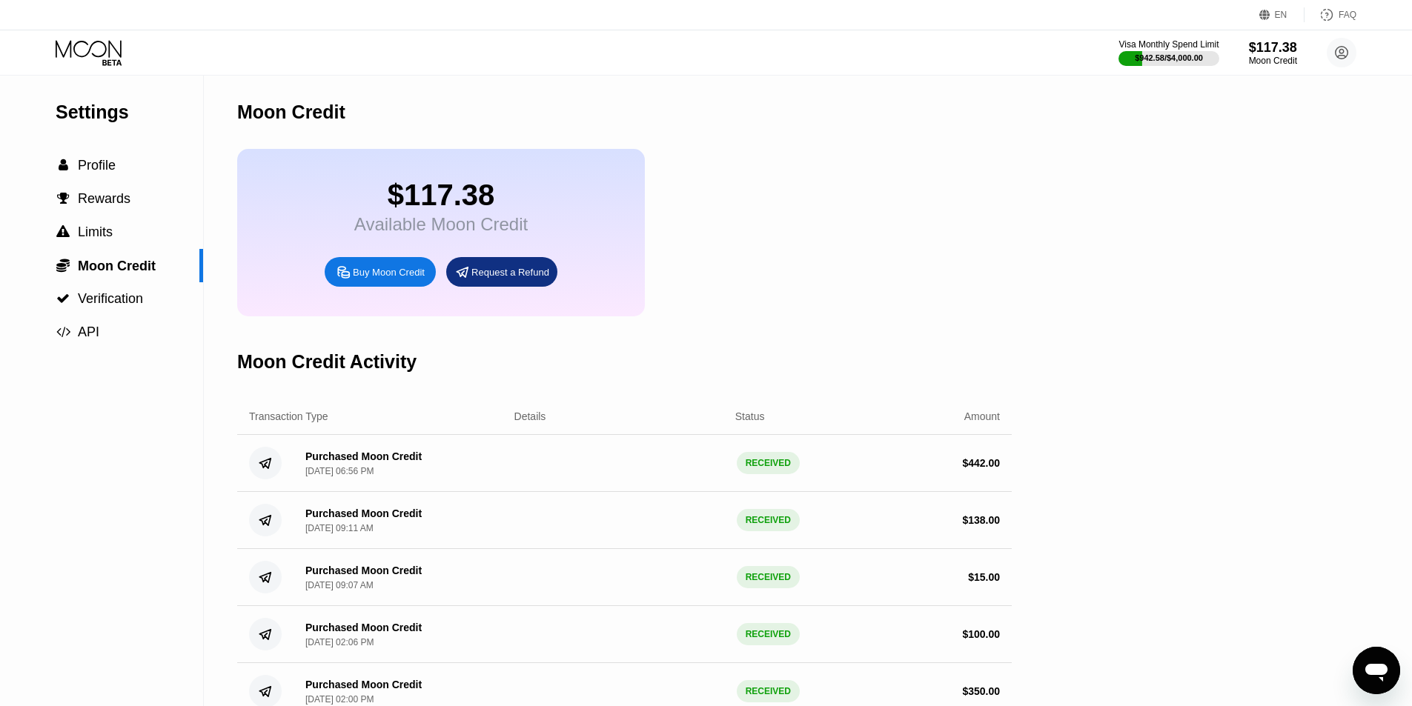
click at [892, 266] on div "$117.38 Available Moon Credit Buy Moon Credit Request a Refund" at bounding box center [624, 233] width 775 height 168
drag, startPoint x: 1021, startPoint y: 154, endPoint x: 991, endPoint y: 155, distance: 29.7
click at [1021, 154] on div "Settings  Profile  Rewards  Limits  Moon Credit  Verification  API Moon C…" at bounding box center [706, 427] width 1412 height 702
click at [791, 190] on div "$117.38 Available Moon Credit Buy Moon Credit Request a Refund" at bounding box center [624, 233] width 775 height 168
click at [1107, 265] on div "Settings  Profile  Rewards  Limits  Moon Credit  Verification  API Moon C…" at bounding box center [706, 427] width 1412 height 702
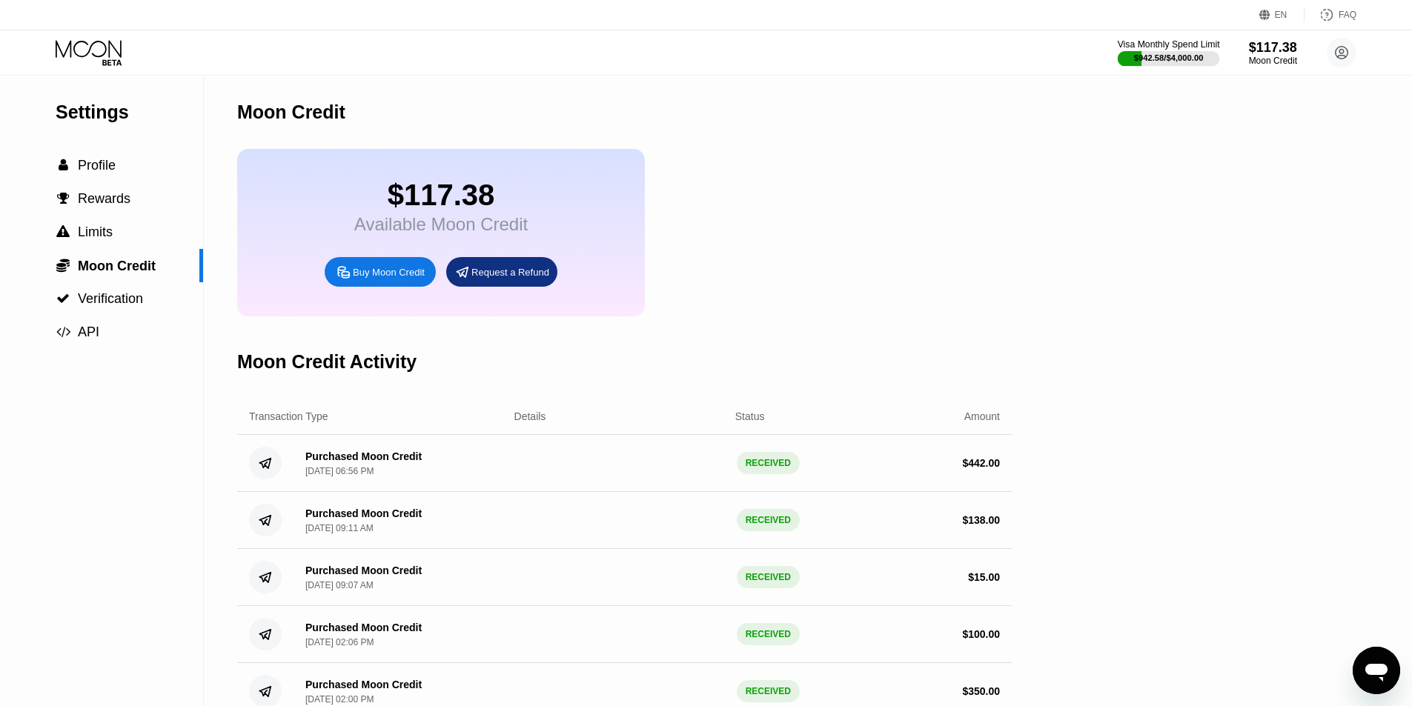
click at [1184, 47] on div "Visa Monthly Spend Limit" at bounding box center [1169, 44] width 102 height 10
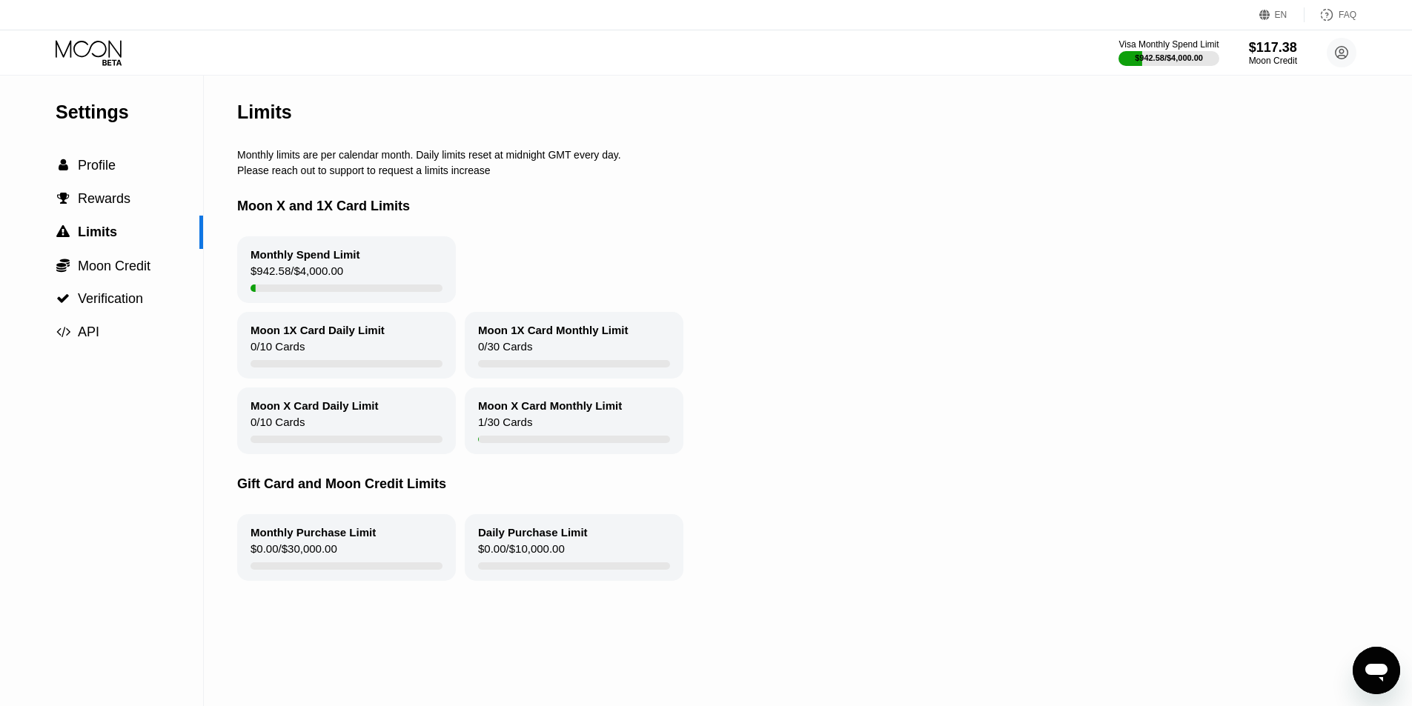
click at [815, 161] on div "Monthly limits are per calendar month. Daily limits reset at midnight GMT every…" at bounding box center [802, 155] width 1130 height 12
click at [135, 166] on div " Profile" at bounding box center [101, 166] width 203 height 16
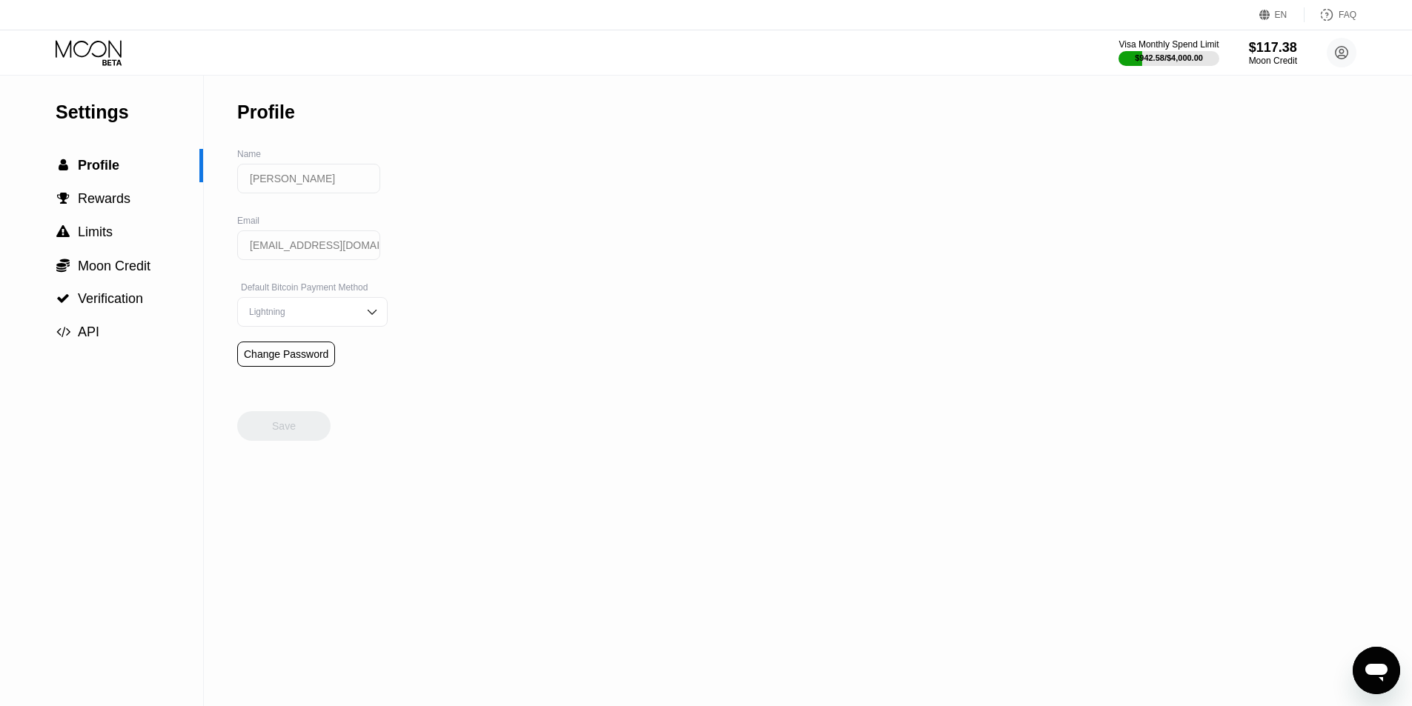
click at [725, 96] on div "Settings  Profile  Rewards  Limits  Moon Credit  Verification  API Profil…" at bounding box center [706, 391] width 1412 height 631
click at [122, 203] on span "Rewards" at bounding box center [104, 198] width 53 height 15
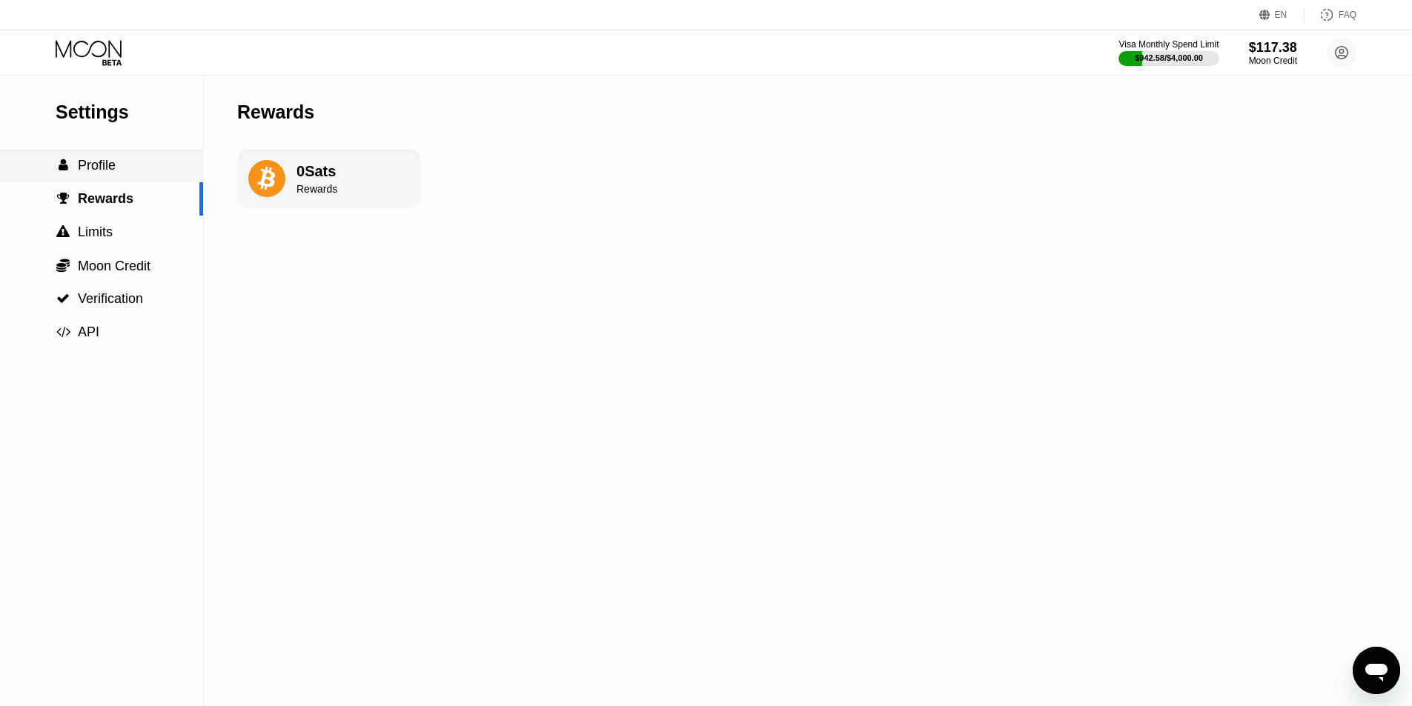
click at [110, 173] on span "Profile" at bounding box center [97, 165] width 38 height 15
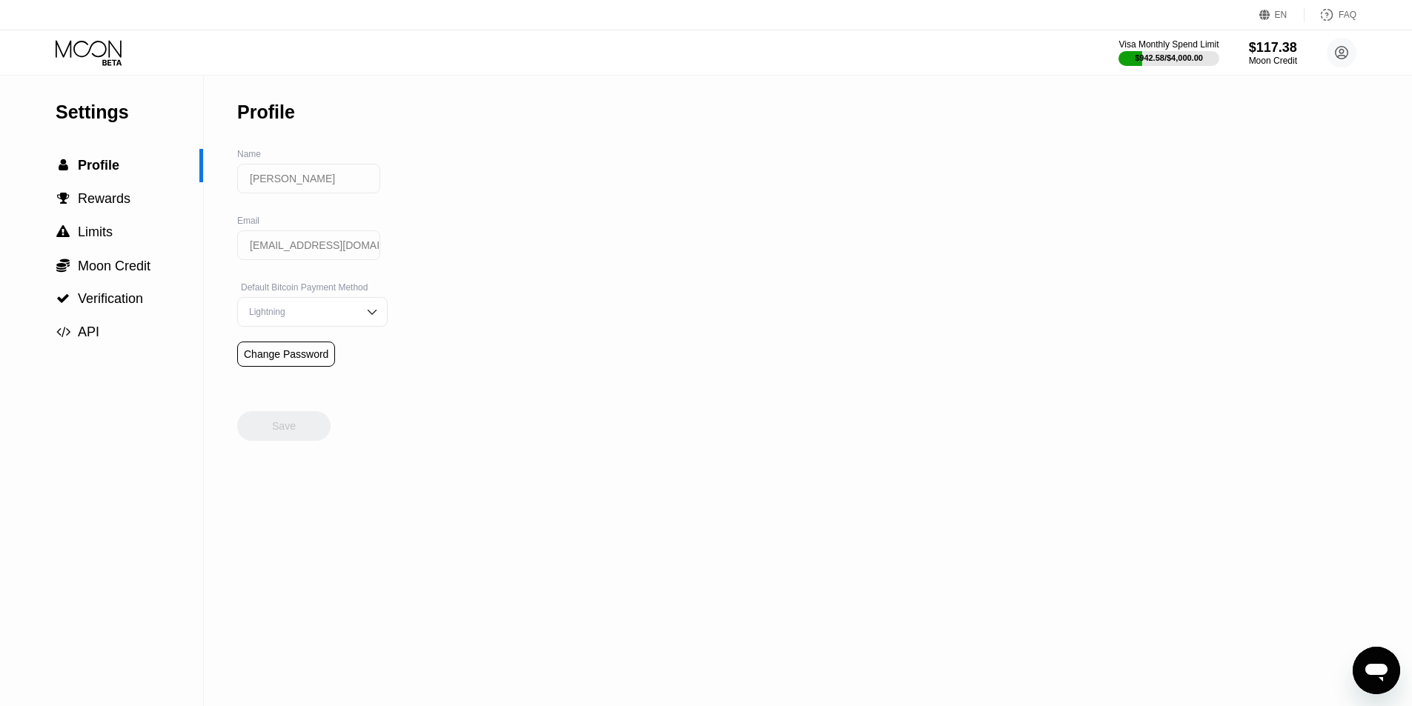
click at [91, 119] on div "Settings" at bounding box center [130, 112] width 148 height 21
click at [87, 72] on div "Visa Monthly Spend Limit $942.58 / $4,000.00 $117.38 Moon Credit Sokol Topulli …" at bounding box center [706, 52] width 1412 height 44
click at [91, 59] on icon at bounding box center [90, 53] width 69 height 26
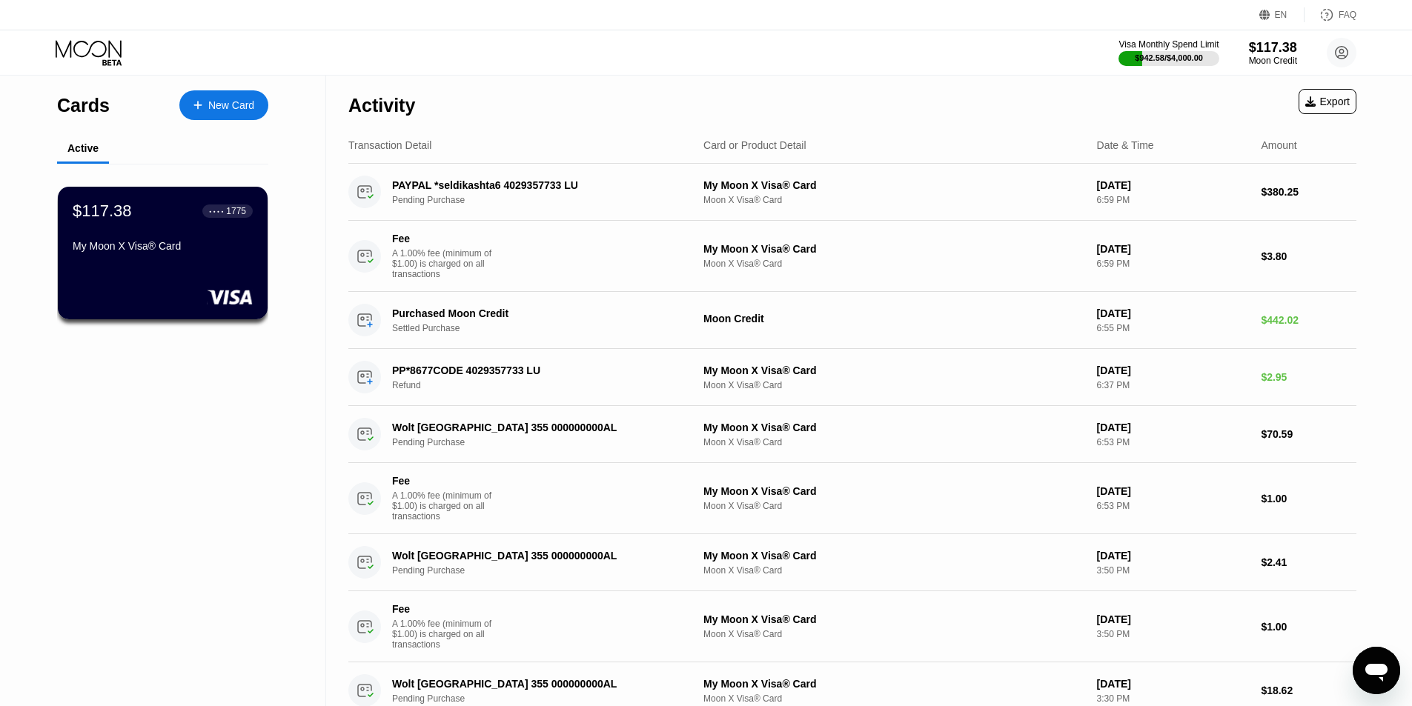
click at [507, 75] on div "EN Language Select an item Save FAQ Visa Monthly Spend Limit $942.58 / $4,000.0…" at bounding box center [706, 38] width 1412 height 76
click at [206, 246] on div "My Moon X Visa® Card" at bounding box center [163, 246] width 182 height 12
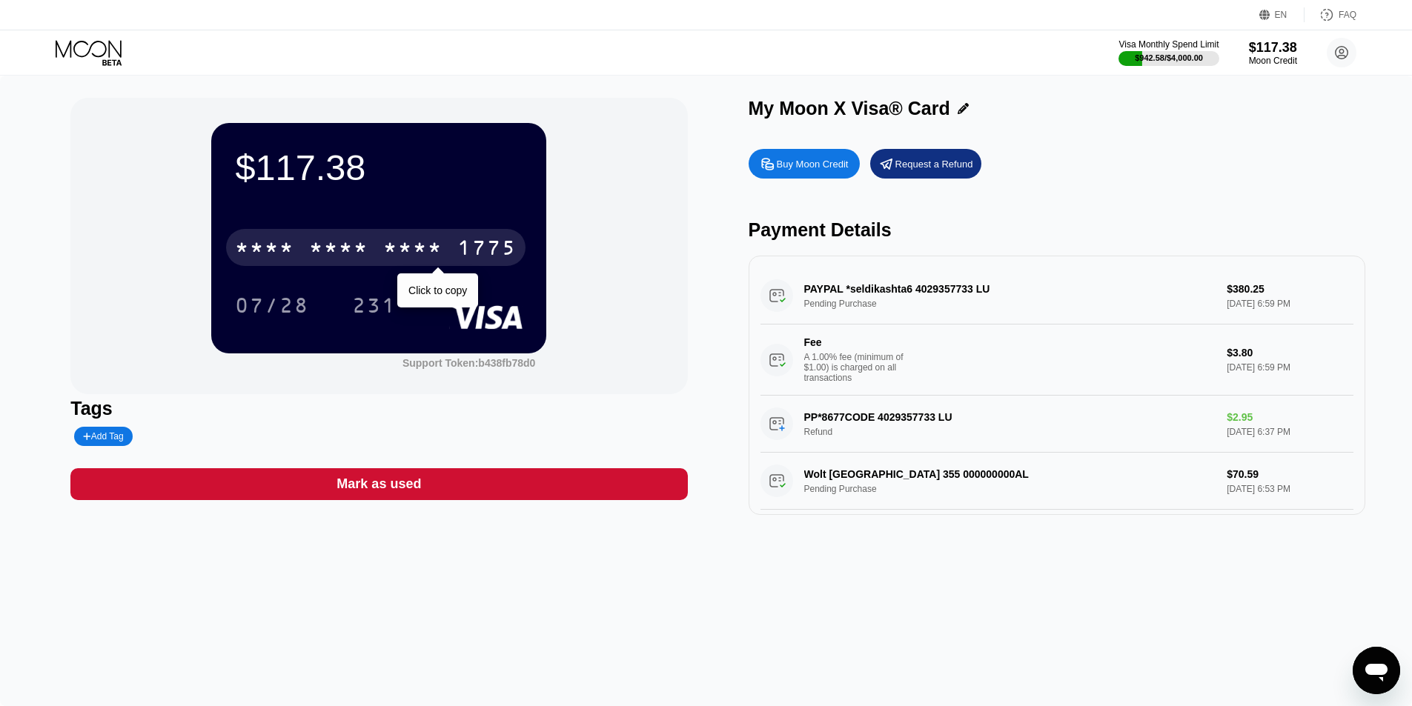
click at [427, 251] on div "* * * *" at bounding box center [412, 250] width 59 height 24
click at [348, 231] on div "4513 6500 2621 1775" at bounding box center [375, 247] width 299 height 37
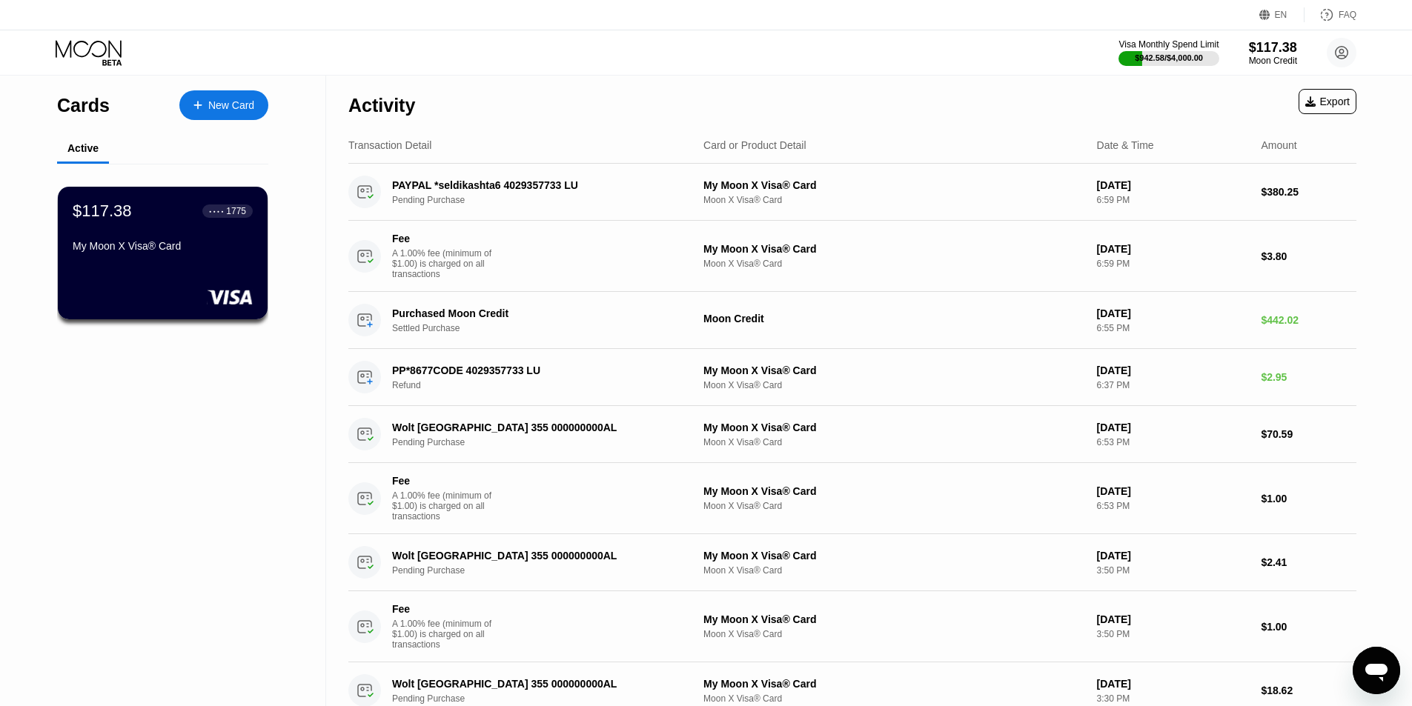
drag, startPoint x: 16, startPoint y: 225, endPoint x: 298, endPoint y: 295, distance: 290.3
drag, startPoint x: 298, startPoint y: 295, endPoint x: 33, endPoint y: 215, distance: 276.5
drag, startPoint x: 337, startPoint y: 91, endPoint x: 485, endPoint y: 120, distance: 150.3
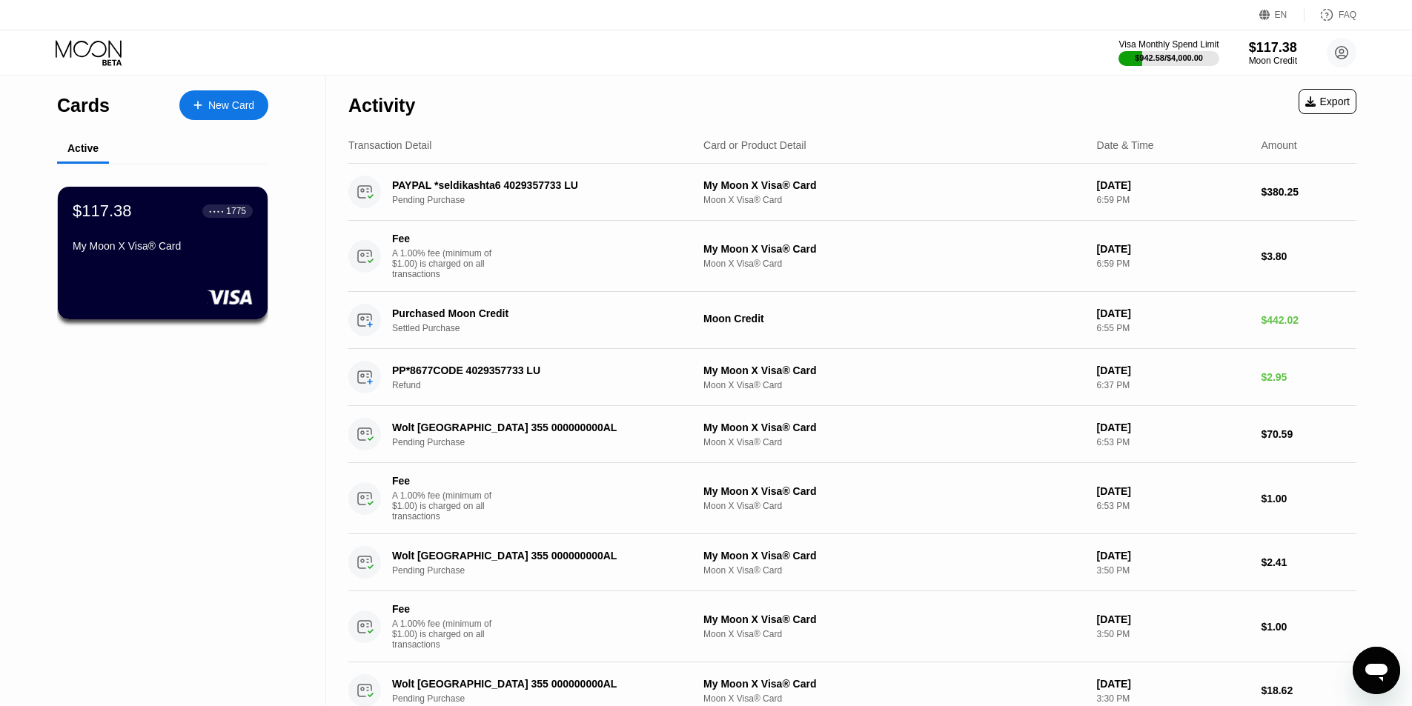
drag, startPoint x: 746, startPoint y: 128, endPoint x: 856, endPoint y: 131, distance: 109.7
drag, startPoint x: 765, startPoint y: 146, endPoint x: 678, endPoint y: 122, distance: 89.9
click at [689, 143] on div "Transaction Detail Card or Product Detail Date & Time Amount" at bounding box center [852, 145] width 1008 height 36
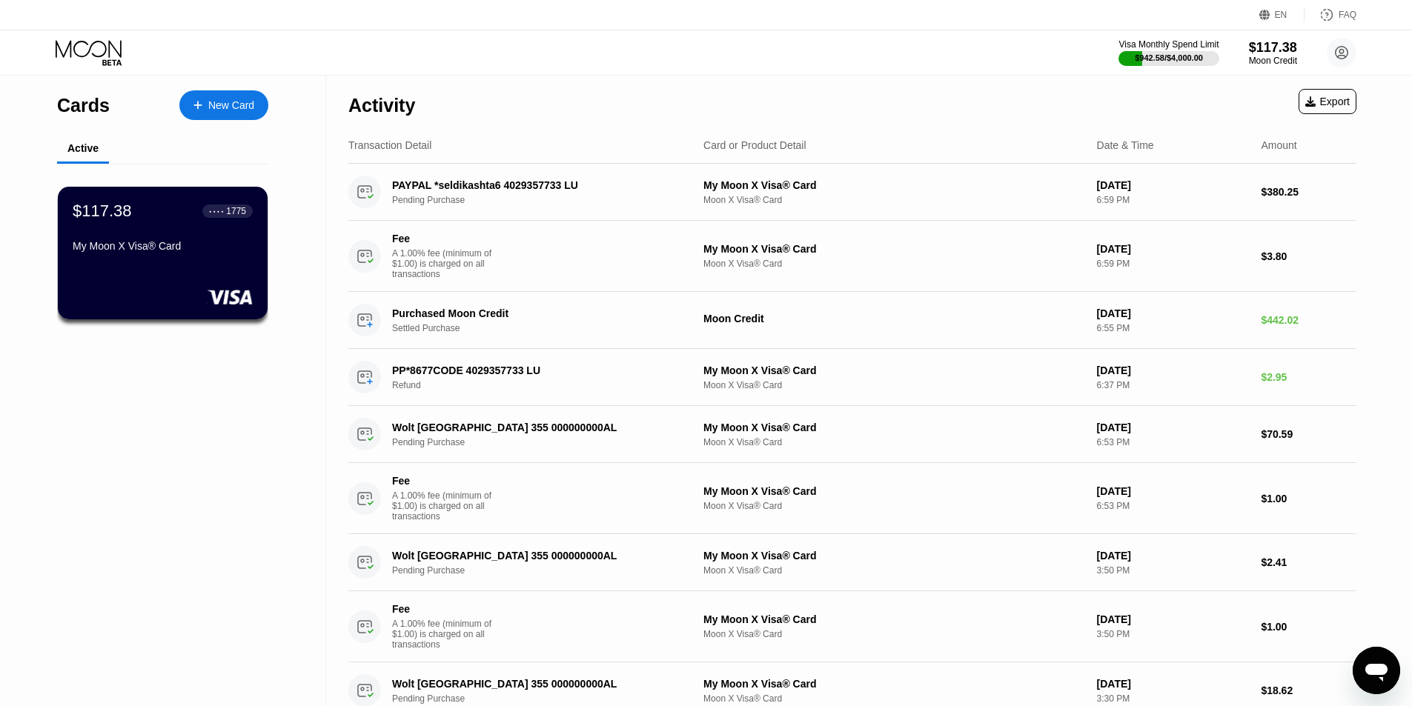
click at [677, 119] on div "Activity Export" at bounding box center [852, 102] width 1008 height 52
drag, startPoint x: 760, startPoint y: 143, endPoint x: 436, endPoint y: -21, distance: 363.0
click at [436, 0] on html "EN Language Select an item Save FAQ Visa Monthly Spend Limit $942.58 / $4,000.0…" at bounding box center [706, 353] width 1412 height 706
click at [514, 114] on div "Activity Export" at bounding box center [852, 102] width 1008 height 52
drag, startPoint x: 47, startPoint y: 219, endPoint x: 274, endPoint y: 251, distance: 228.3
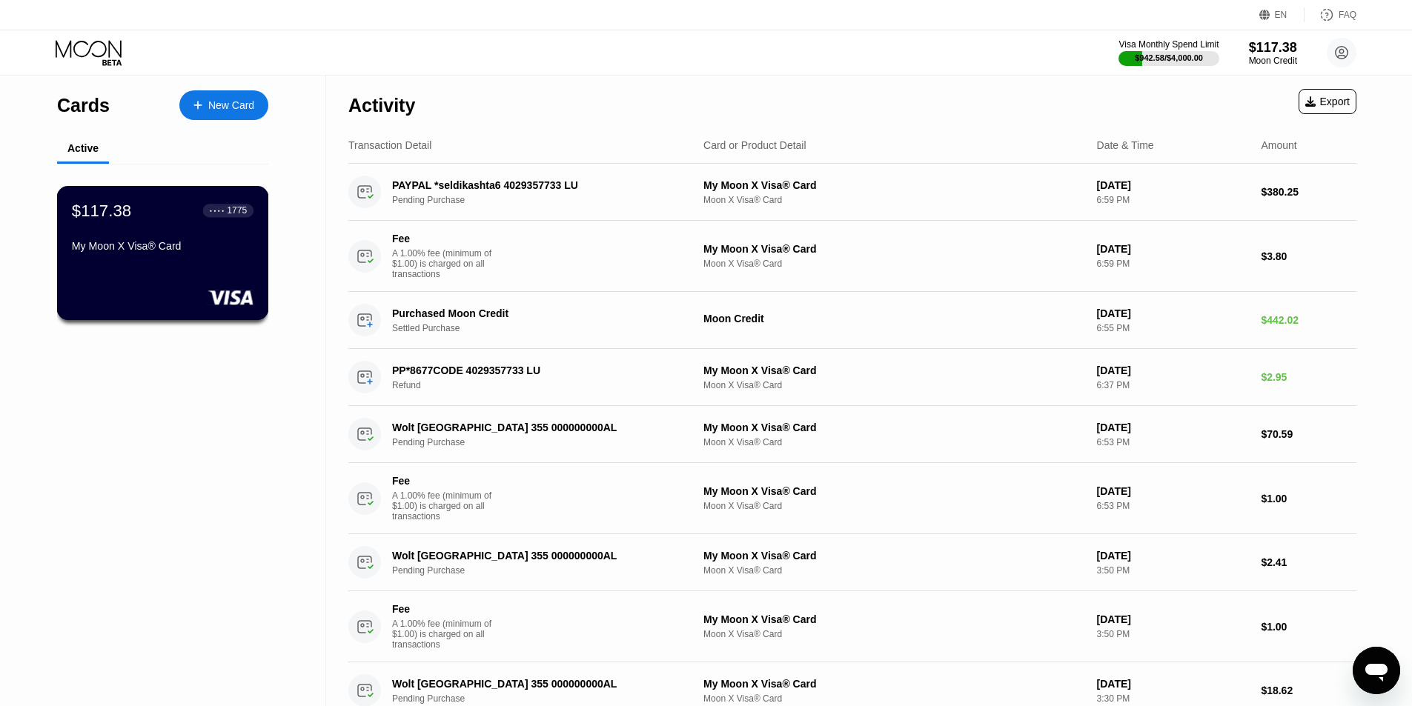
click at [640, 71] on div "Visa Monthly Spend Limit $942.58 / $4,000.00 $117.38 Moon Credit Sokol Topulli …" at bounding box center [706, 52] width 1412 height 44
click at [1141, 62] on div "$942.58 / $4,000.00" at bounding box center [1169, 57] width 70 height 9
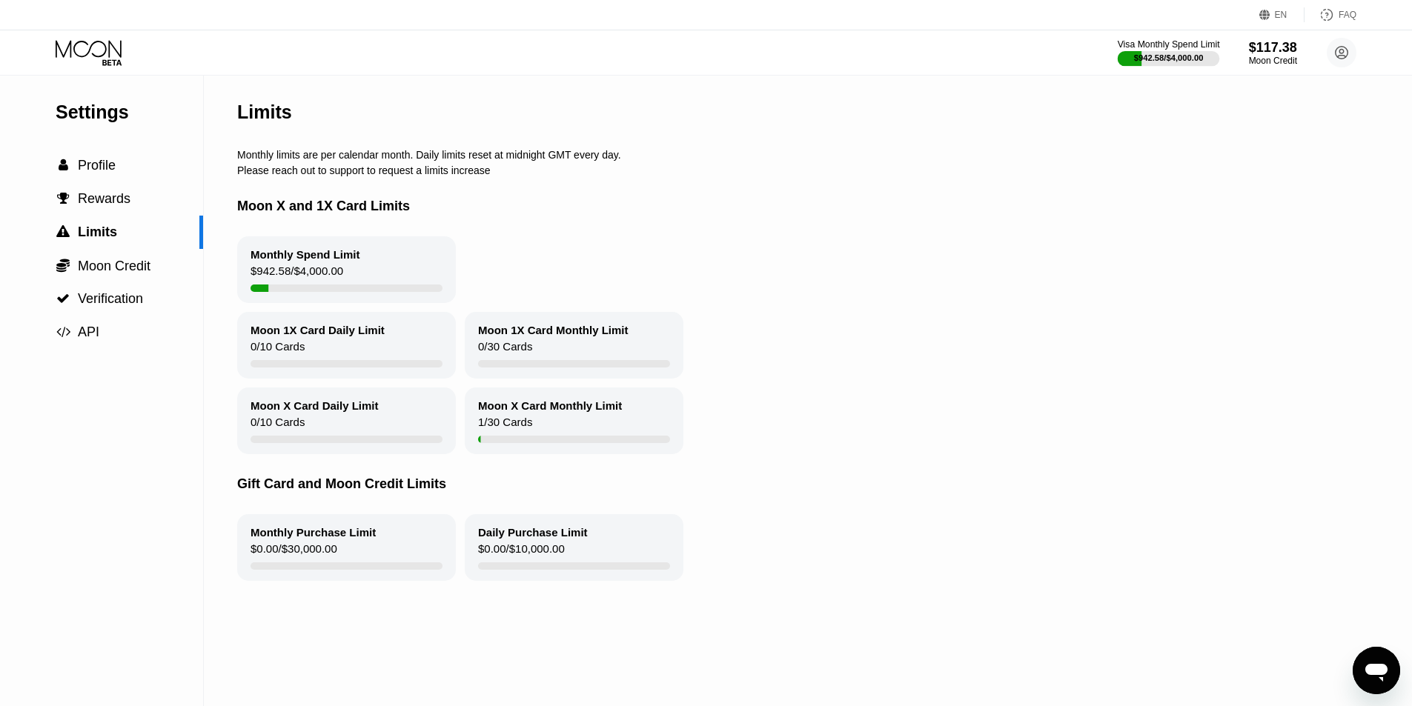
drag, startPoint x: 903, startPoint y: 50, endPoint x: 844, endPoint y: 48, distance: 58.6
click at [901, 50] on div "Visa Monthly Spend Limit $942.58 / $4,000.00 $117.38 Moon Credit Sokol Topulli …" at bounding box center [706, 52] width 1412 height 44
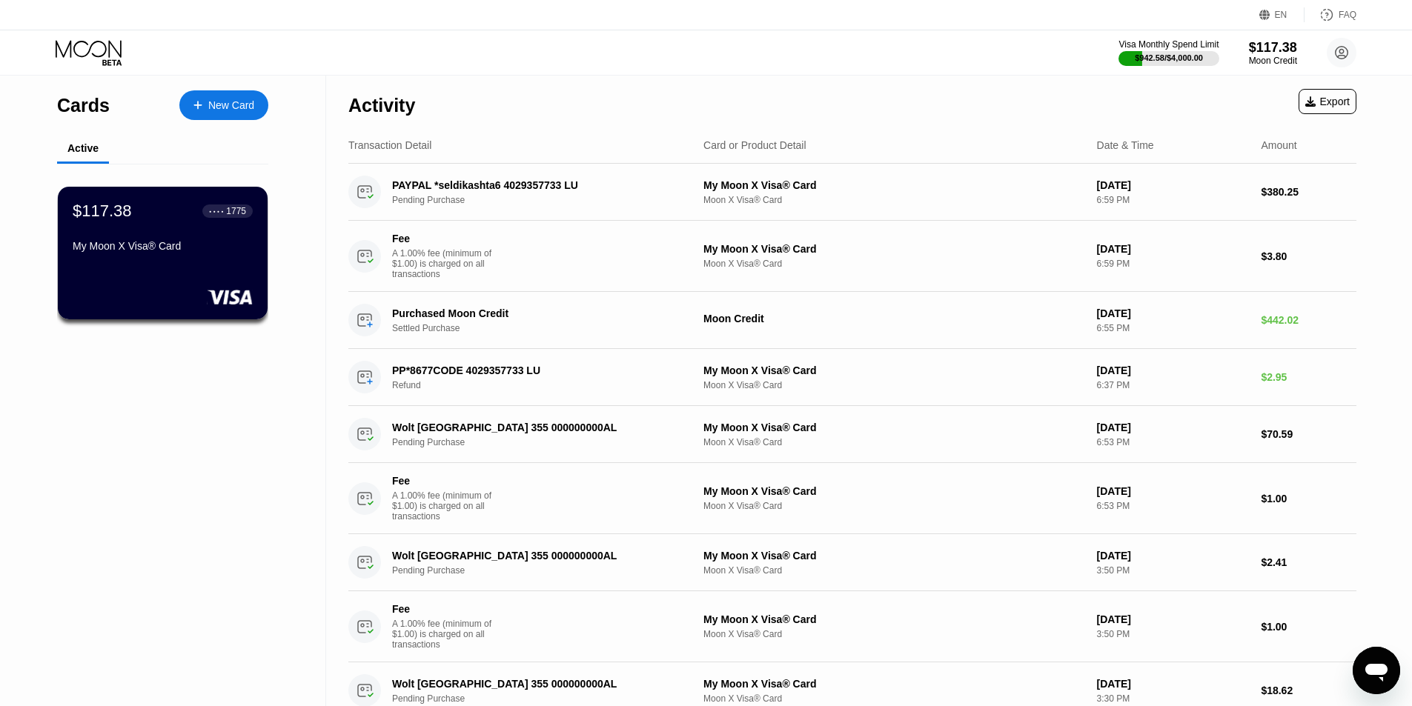
click at [780, 107] on div "Activity Export" at bounding box center [852, 102] width 1008 height 52
click at [755, 66] on div "Visa Monthly Spend Limit $942.58 / $4,000.00 $117.38 Moon Credit Sokol Topulli …" at bounding box center [706, 52] width 1412 height 44
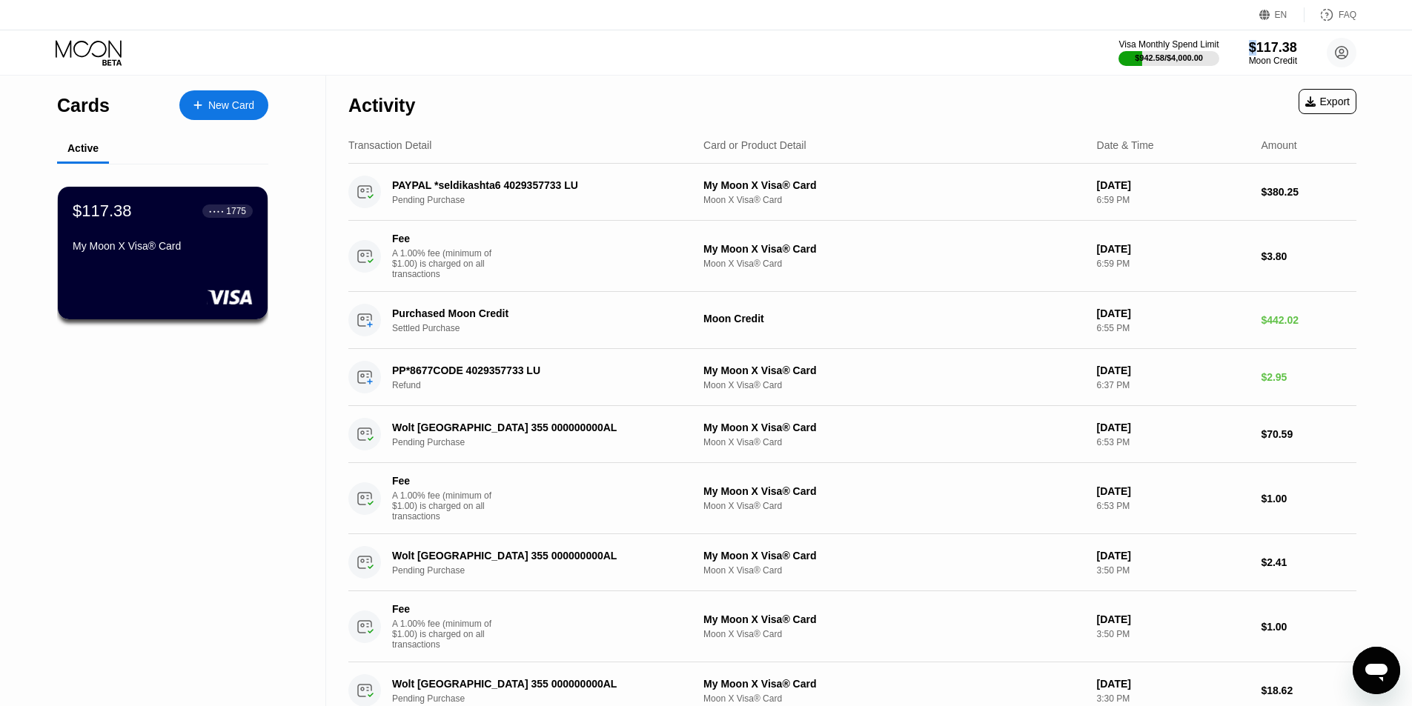
click at [755, 65] on div "Visa Monthly Spend Limit $942.58 / $4,000.00 $117.38 Moon Credit Sokol Topulli …" at bounding box center [706, 52] width 1412 height 44
click at [202, 300] on div at bounding box center [163, 297] width 182 height 15
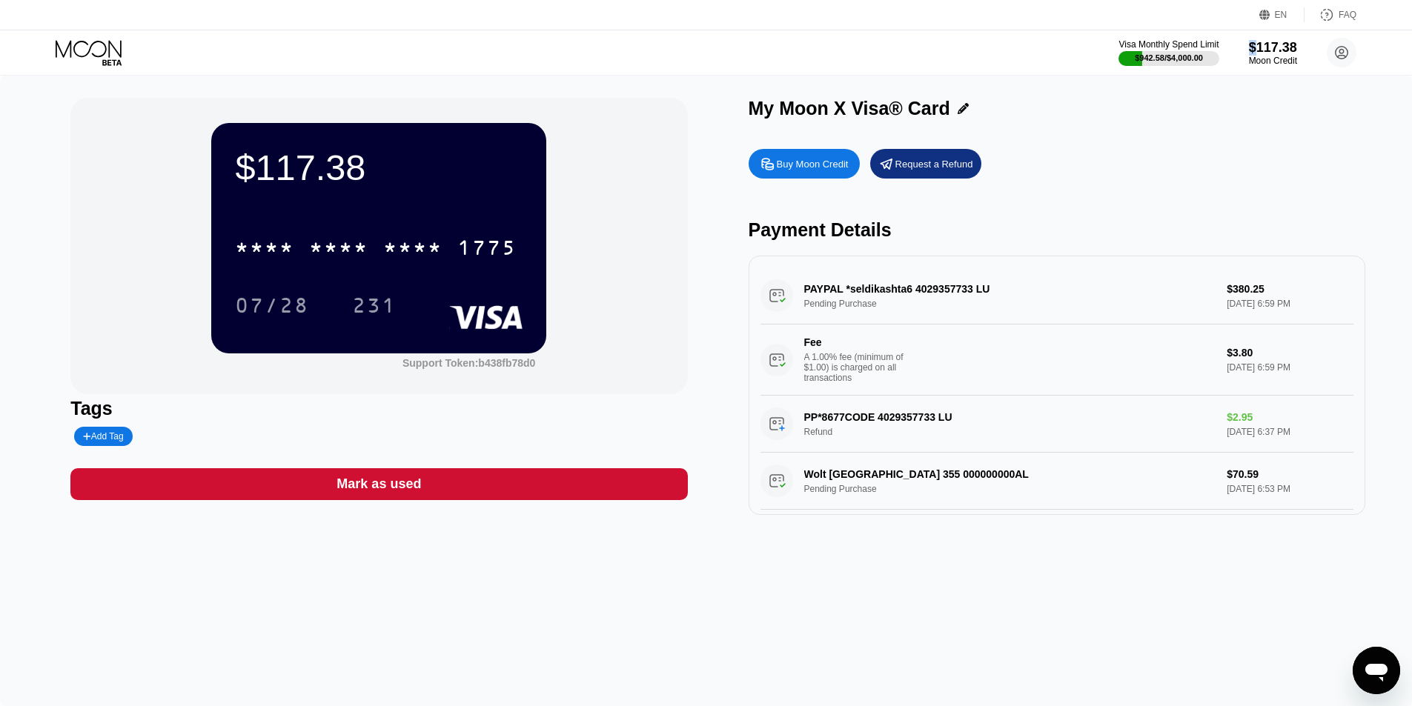
click at [795, 176] on div "Buy Moon Credit" at bounding box center [804, 164] width 111 height 30
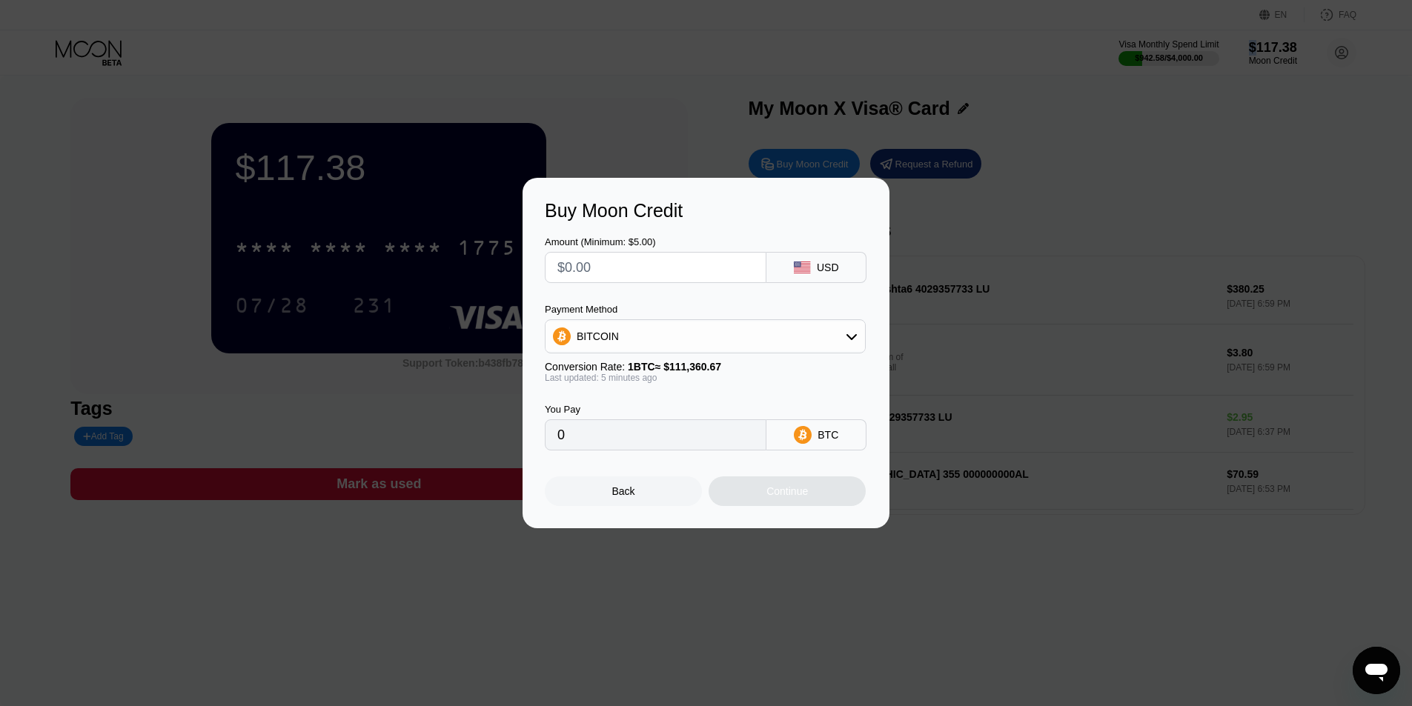
click at [669, 346] on div "BITCOIN" at bounding box center [705, 337] width 319 height 30
click at [654, 416] on div "USDT on TRON" at bounding box center [713, 410] width 279 height 12
type input "0.00"
click at [626, 273] on input "text" at bounding box center [655, 268] width 196 height 30
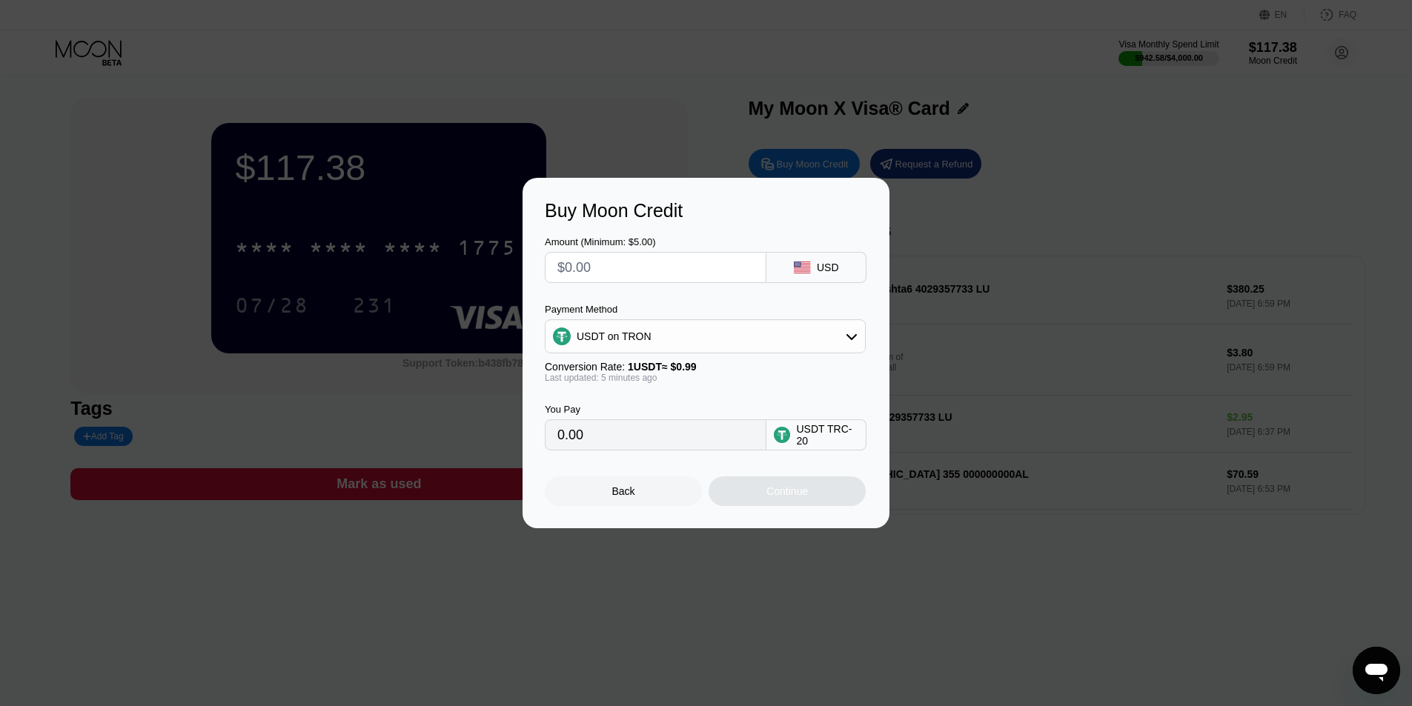
type input "$1"
type input "1.01"
type input "$14"
type input "14.14"
type input "$148"
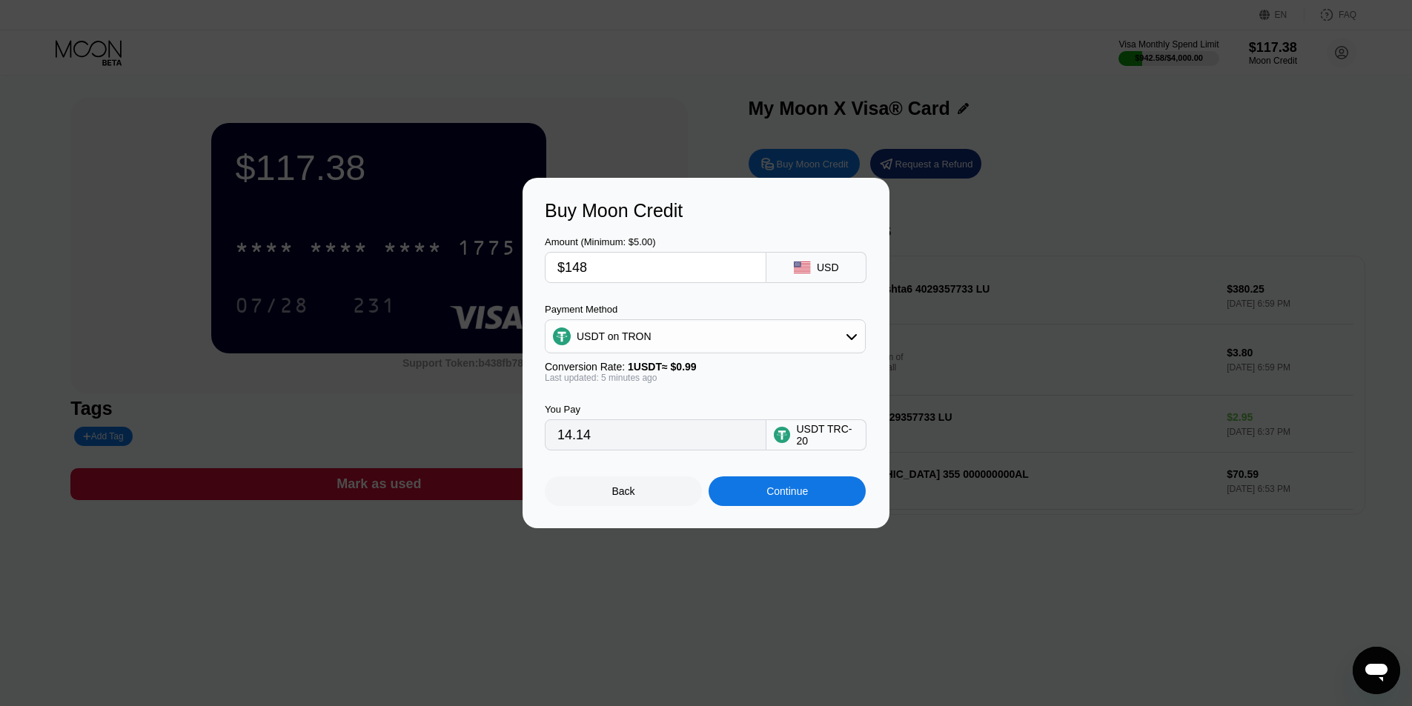
type input "149.49"
type input "$148"
click at [761, 488] on div "Continue" at bounding box center [787, 492] width 157 height 30
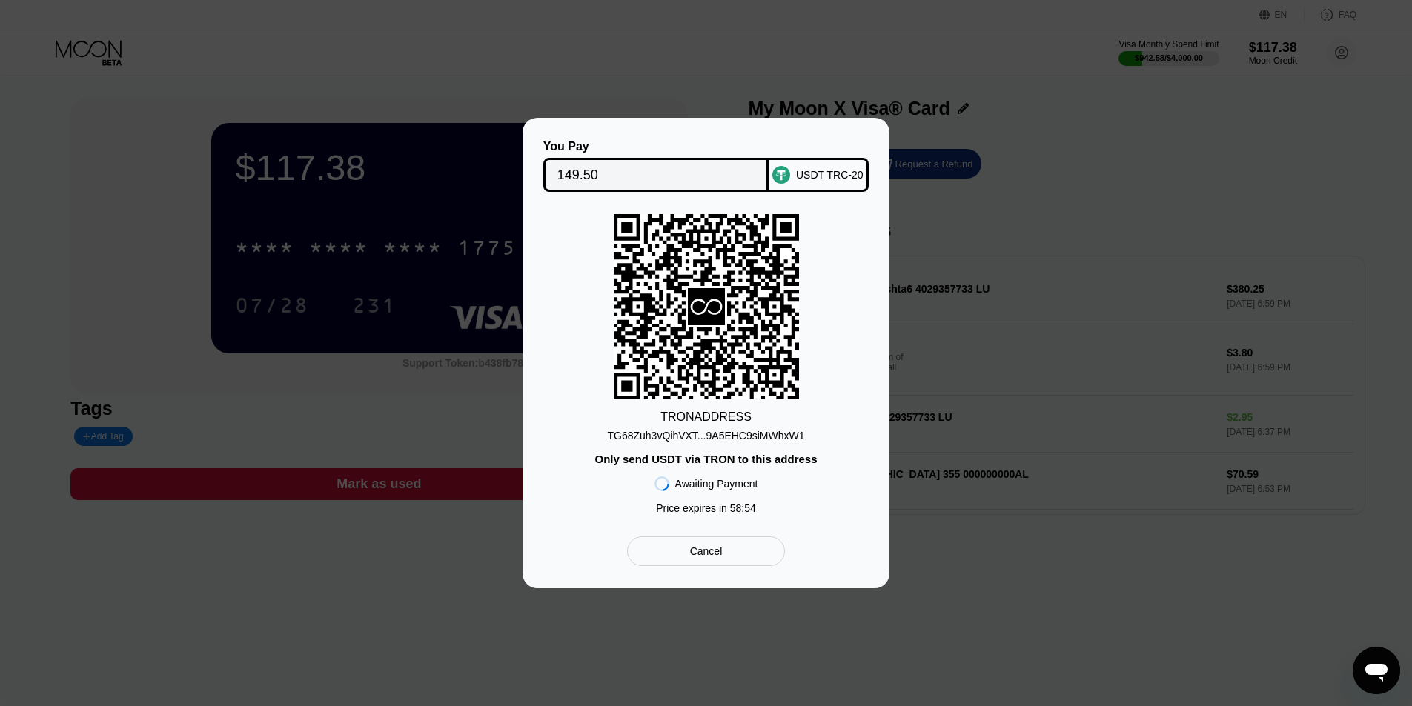
click at [708, 437] on div "TG68Zuh3vQihVXT...9A5EHC9siMWhxW1" at bounding box center [705, 436] width 197 height 12
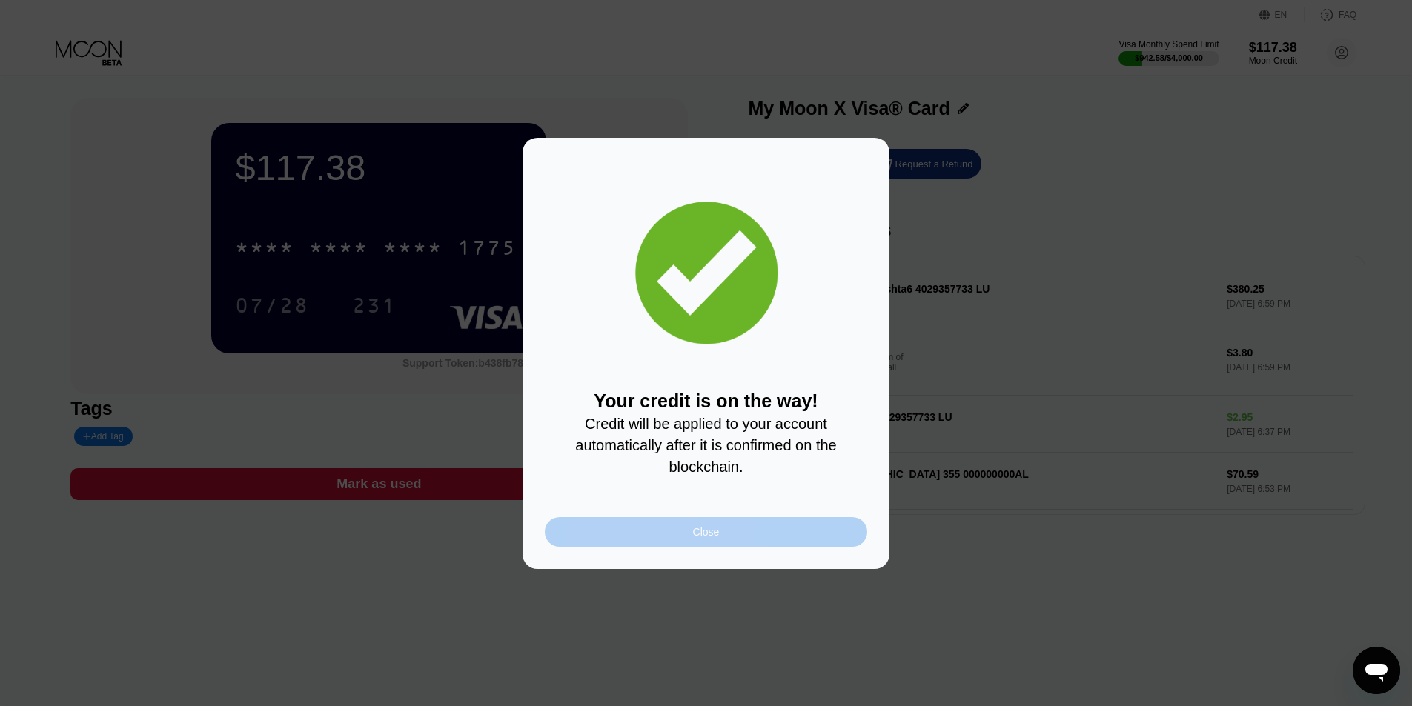
click at [801, 531] on div "Close" at bounding box center [706, 532] width 322 height 30
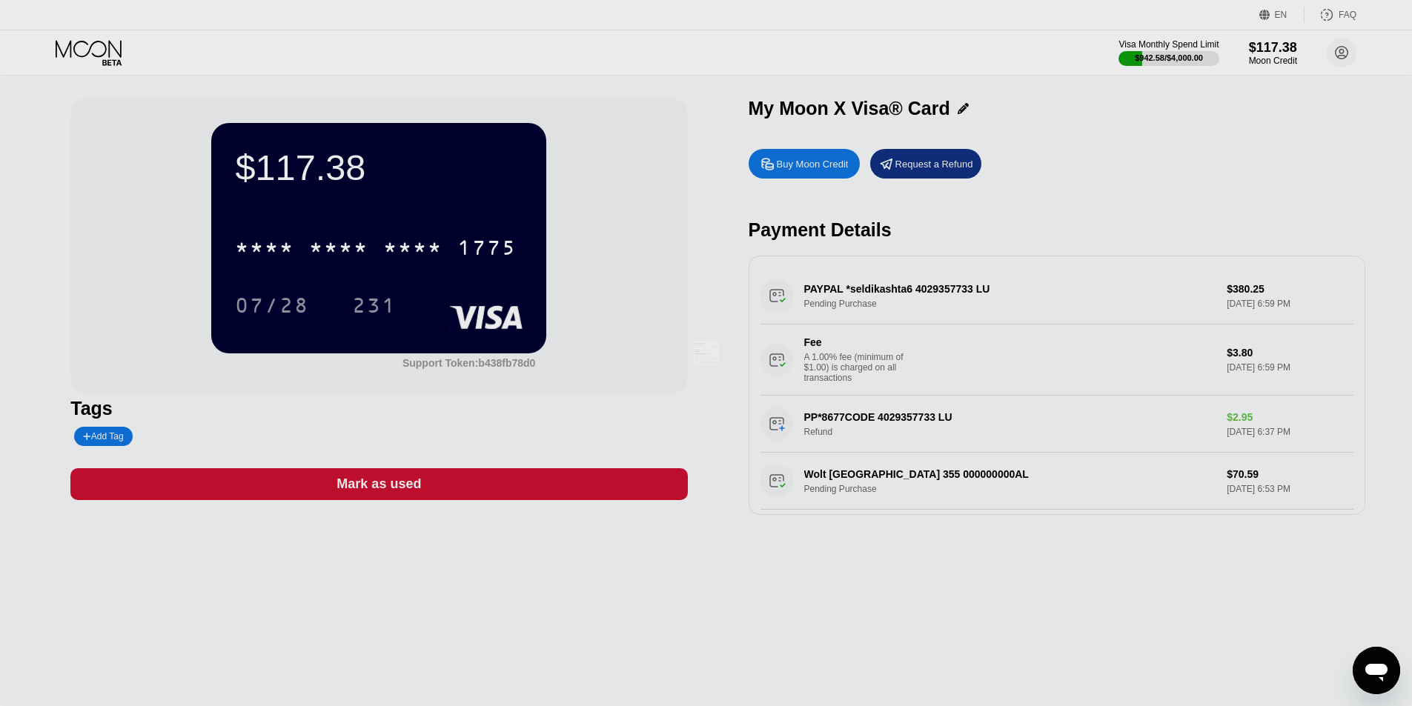
click at [1249, 79] on div at bounding box center [711, 353] width 1423 height 706
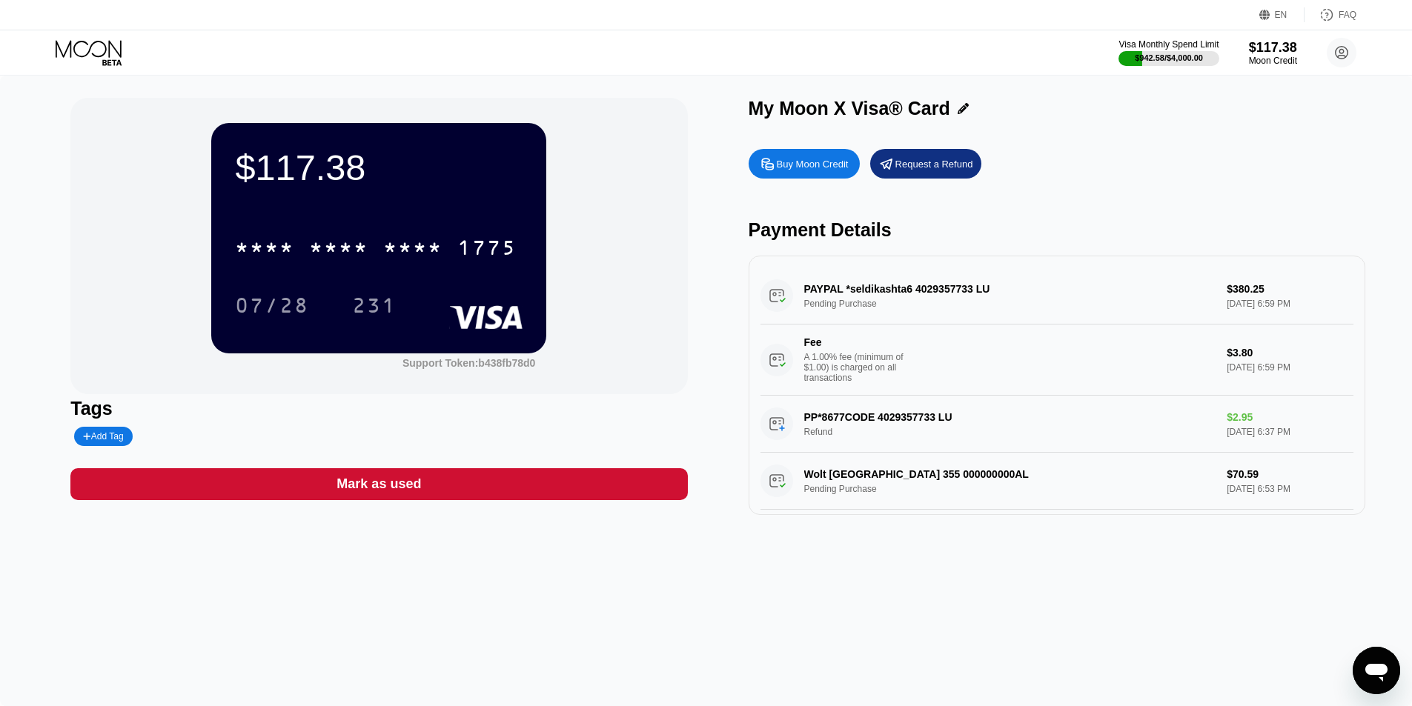
click at [1226, 127] on div "My Moon X Visa® Card" at bounding box center [1057, 112] width 617 height 29
click at [650, 26] on div "EN Language Select an item Save FAQ" at bounding box center [706, 15] width 1412 height 30
click at [105, 37] on div "Visa Monthly Spend Limit $942.58 / $4,000.00 $117.38 Moon Credit Sokol Topulli …" at bounding box center [706, 52] width 1412 height 44
click at [95, 50] on icon at bounding box center [90, 53] width 69 height 26
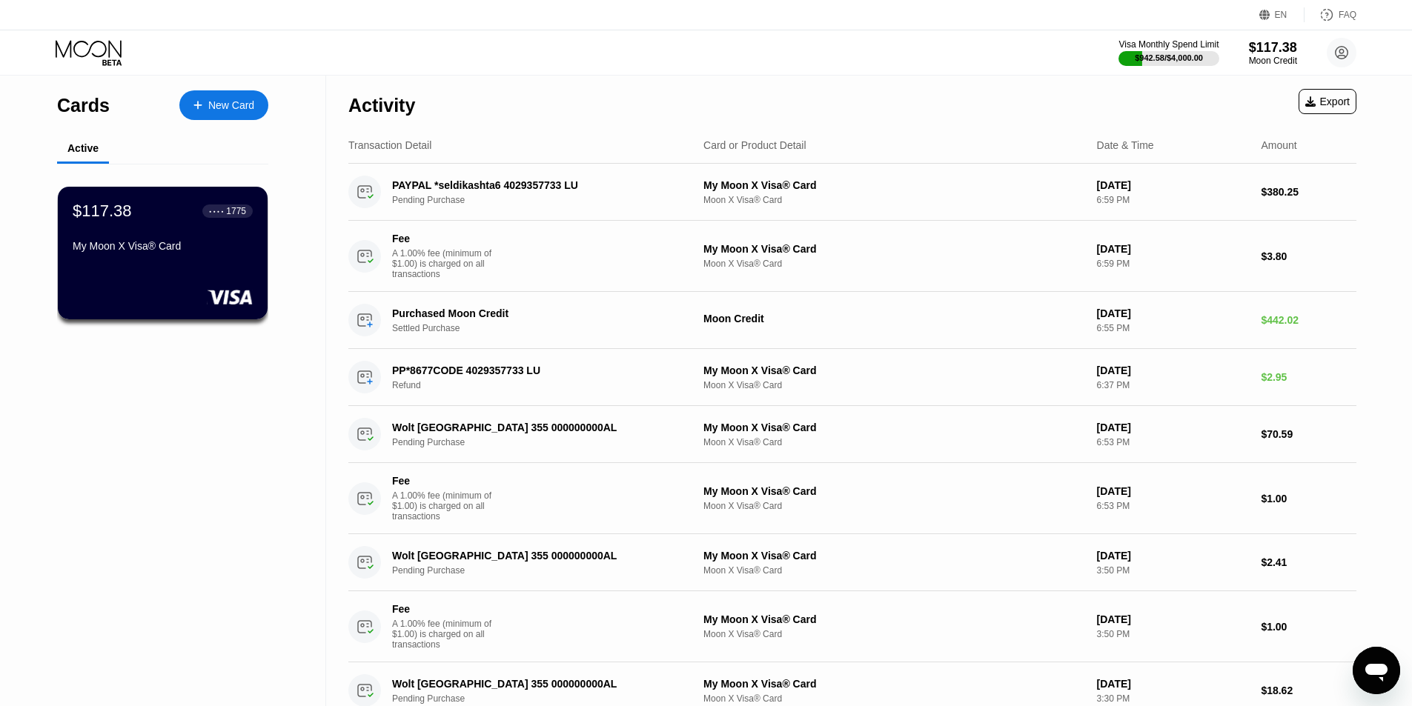
click at [613, 88] on div "Activity Export" at bounding box center [852, 102] width 1008 height 52
click at [609, 47] on div "Visa Monthly Spend Limit $942.58 / $4,000.00 $117.38 Moon Credit Sokol Topulli …" at bounding box center [706, 52] width 1412 height 44
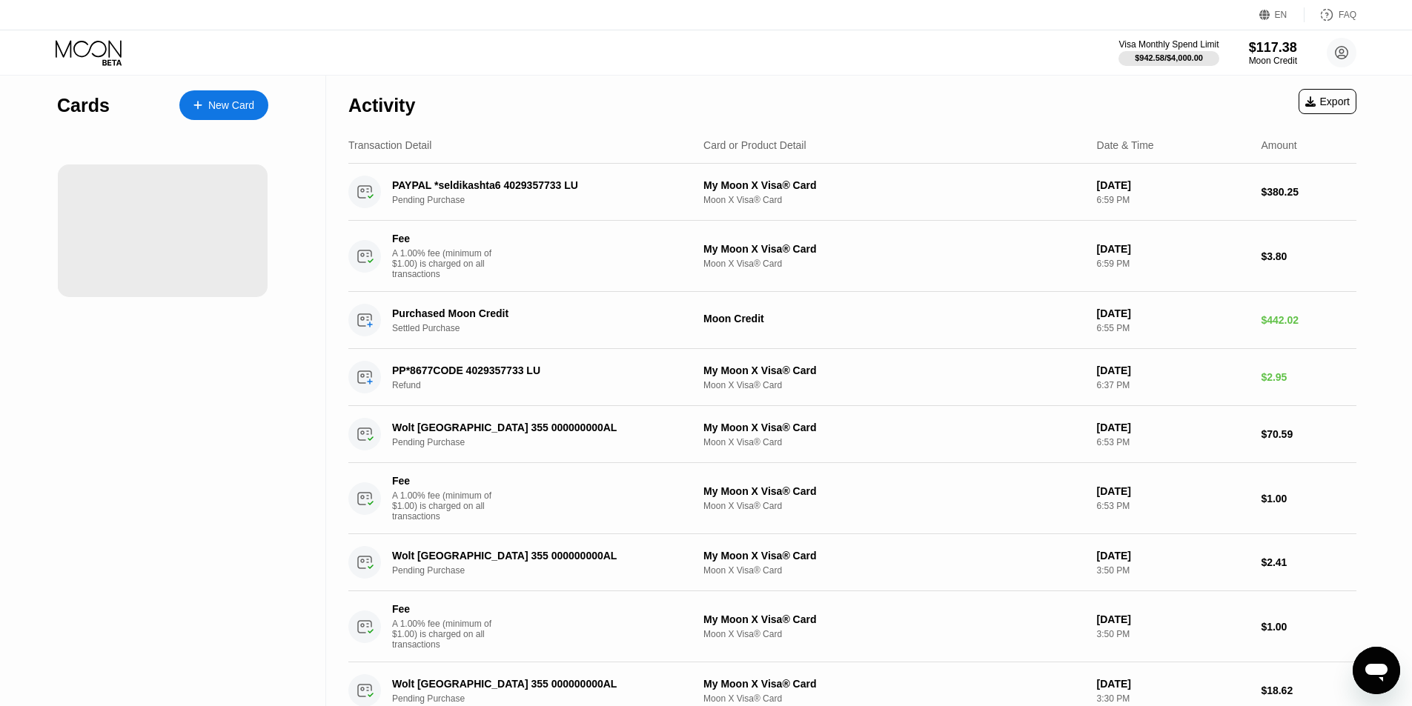
click at [563, 65] on div "Visa Monthly Spend Limit $942.58 / $4,000.00 $117.38 Moon Credit [PERSON_NAME] …" at bounding box center [706, 52] width 1412 height 44
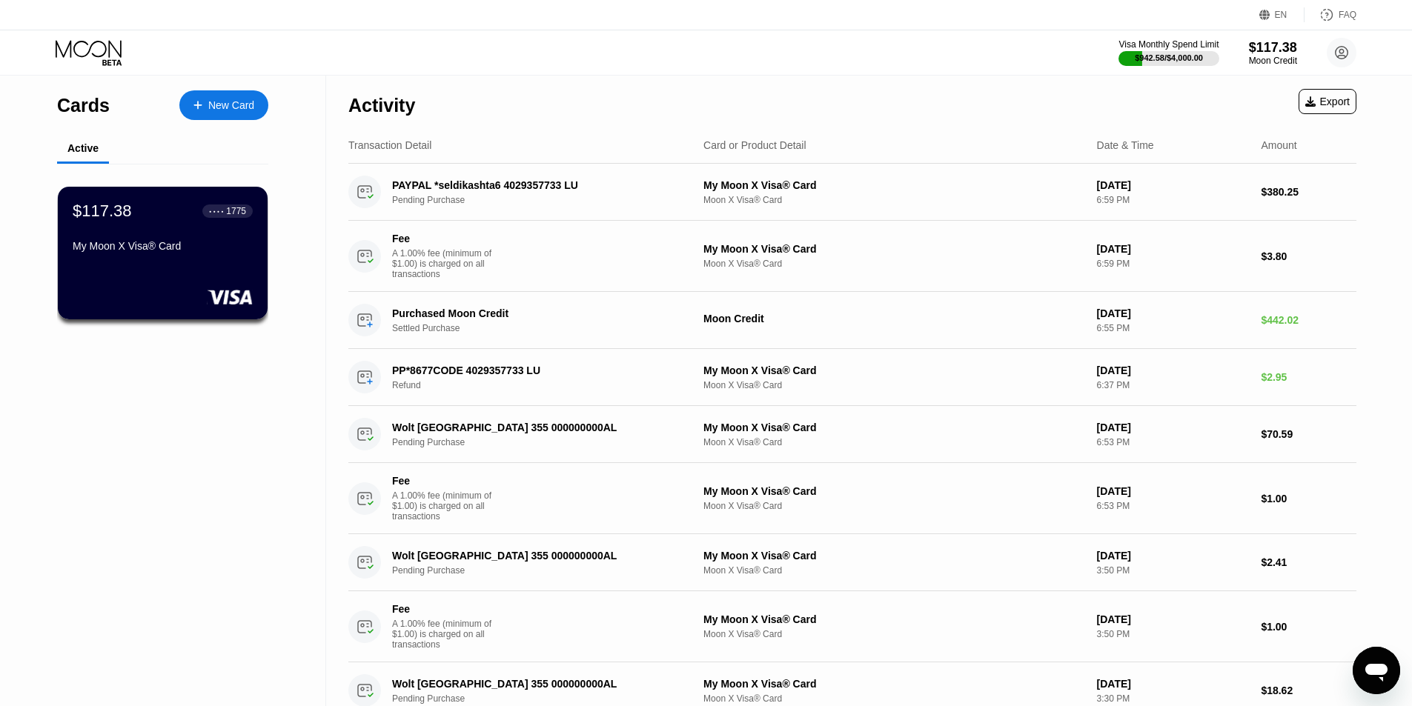
click at [563, 65] on div "Visa Monthly Spend Limit $942.58 / $4,000.00 $117.38 Moon Credit [PERSON_NAME] …" at bounding box center [706, 52] width 1412 height 44
click at [181, 285] on div "$117.38 ● ● ● ● 1775 My Moon X Visa® Card" at bounding box center [163, 253] width 212 height 134
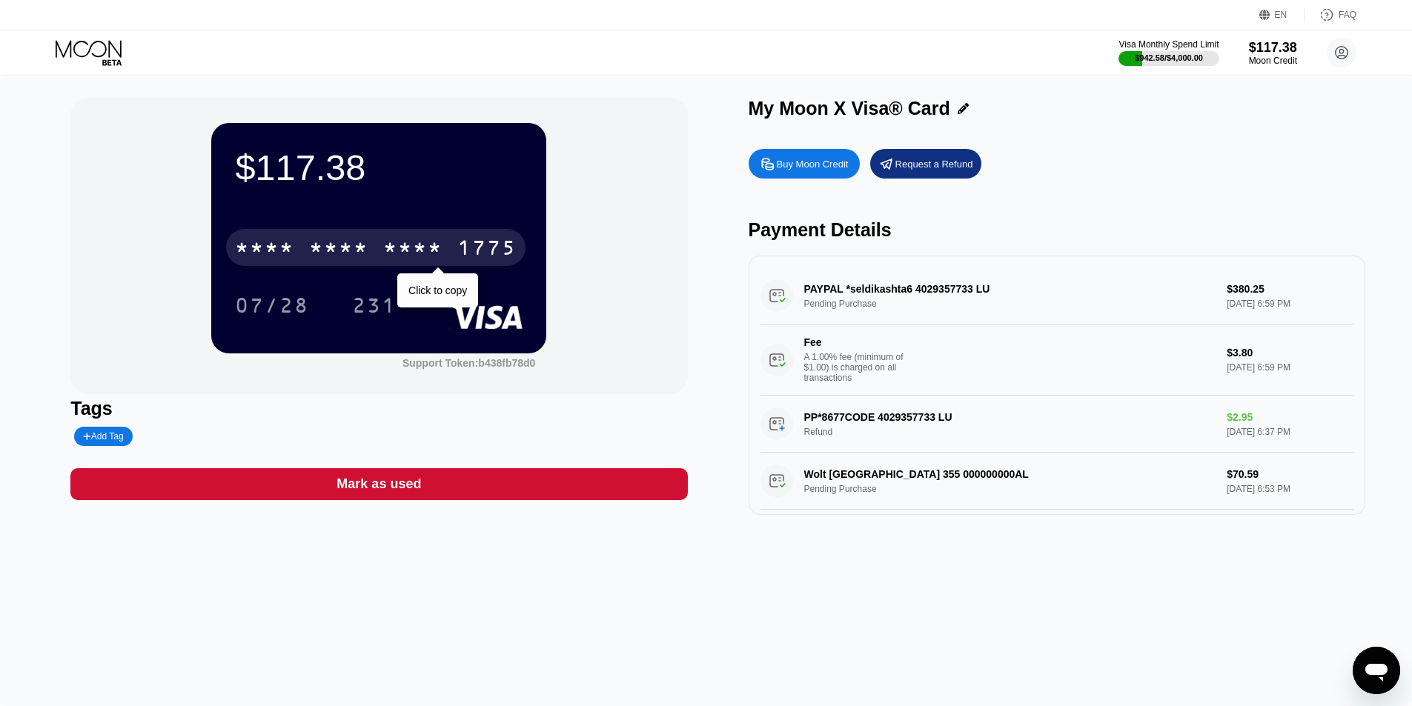
click at [337, 248] on div "* * * *" at bounding box center [338, 250] width 59 height 24
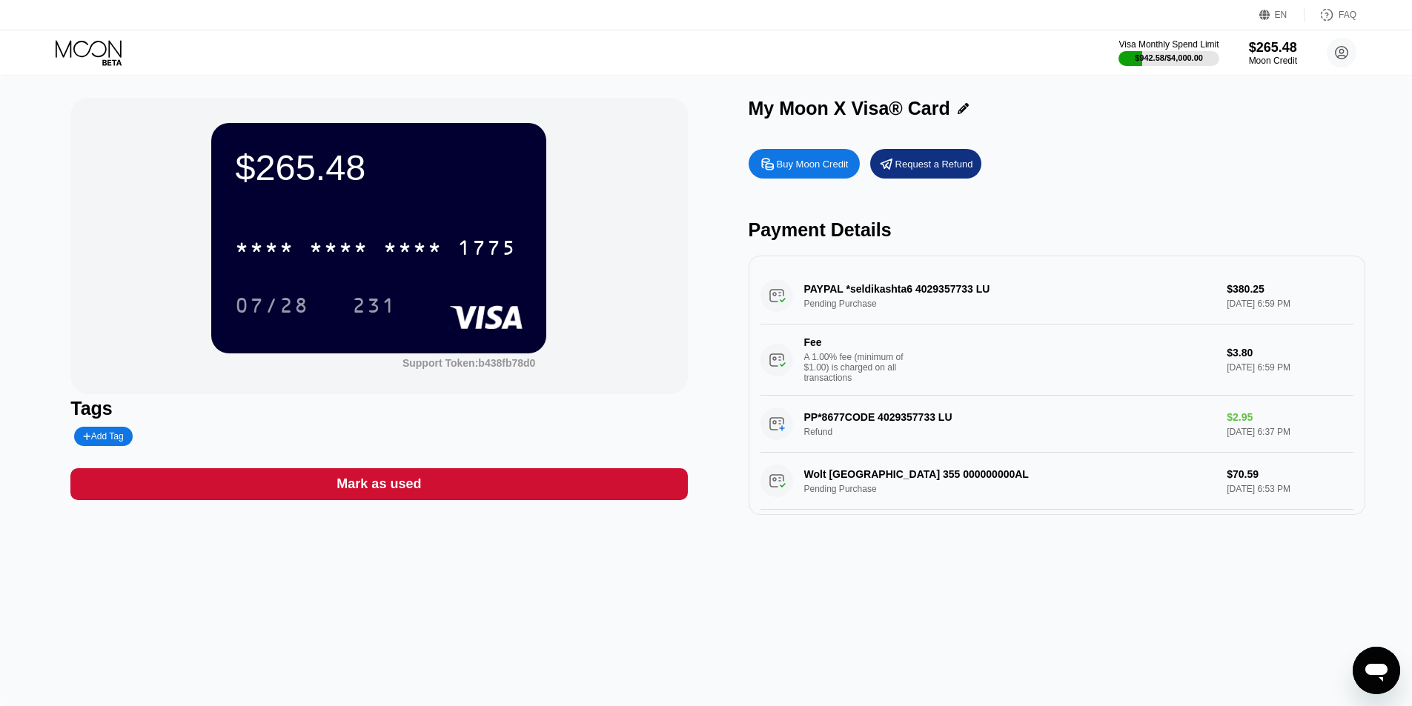
click at [807, 58] on div "Visa Monthly Spend Limit $942.58 / $4,000.00 $265.48 Moon Credit [PERSON_NAME] …" at bounding box center [706, 52] width 1412 height 44
click at [79, 46] on icon at bounding box center [90, 53] width 69 height 26
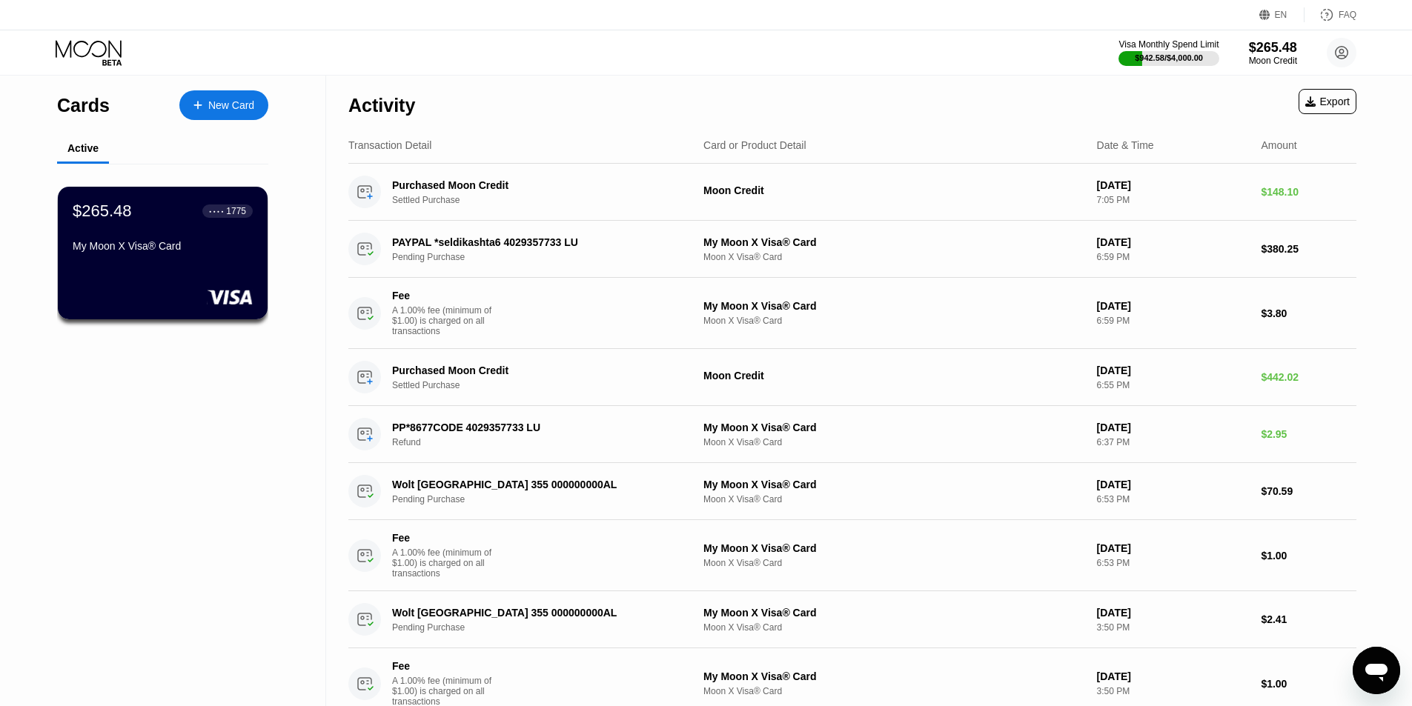
click at [929, 73] on div "Visa Monthly Spend Limit $942.58 / $4,000.00 $265.48 Moon Credit [PERSON_NAME] …" at bounding box center [706, 52] width 1412 height 44
click at [146, 252] on div "My Moon X Visa® Card" at bounding box center [163, 246] width 182 height 12
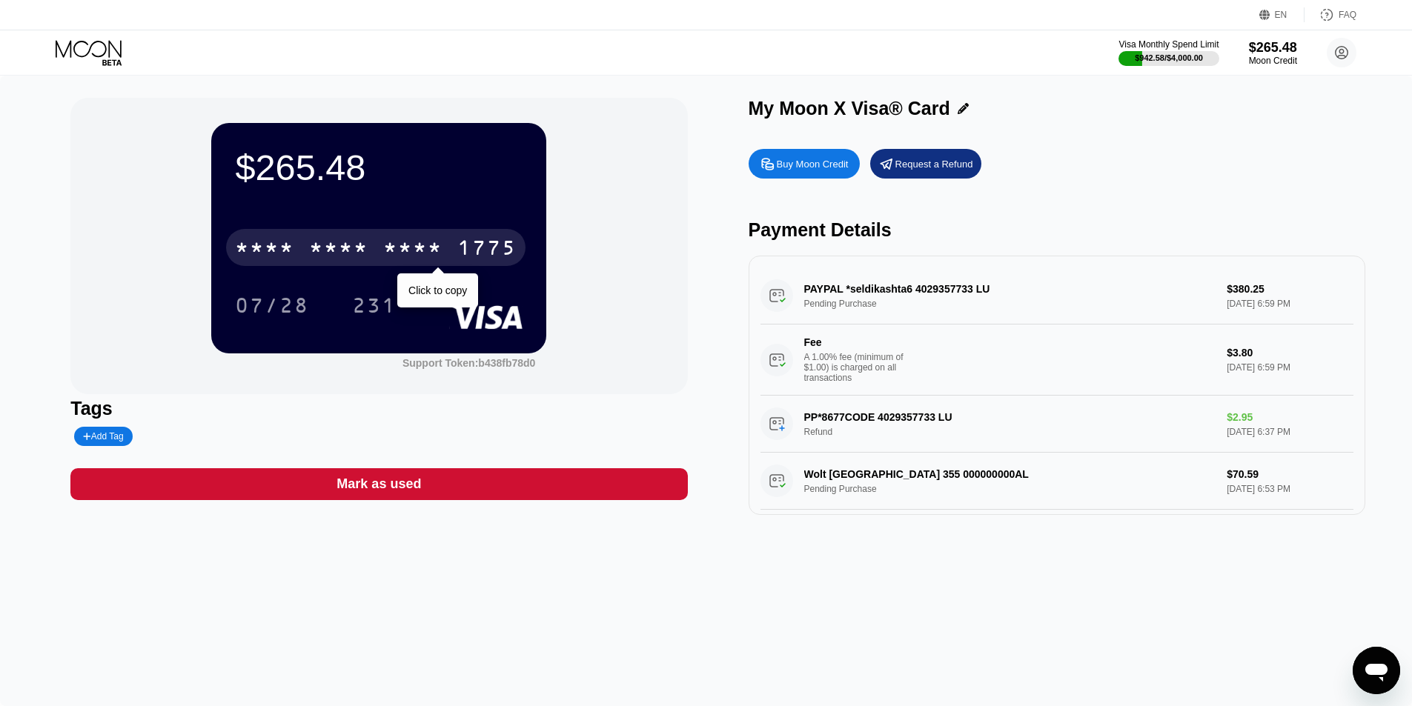
click at [401, 242] on div "* * * *" at bounding box center [412, 250] width 59 height 24
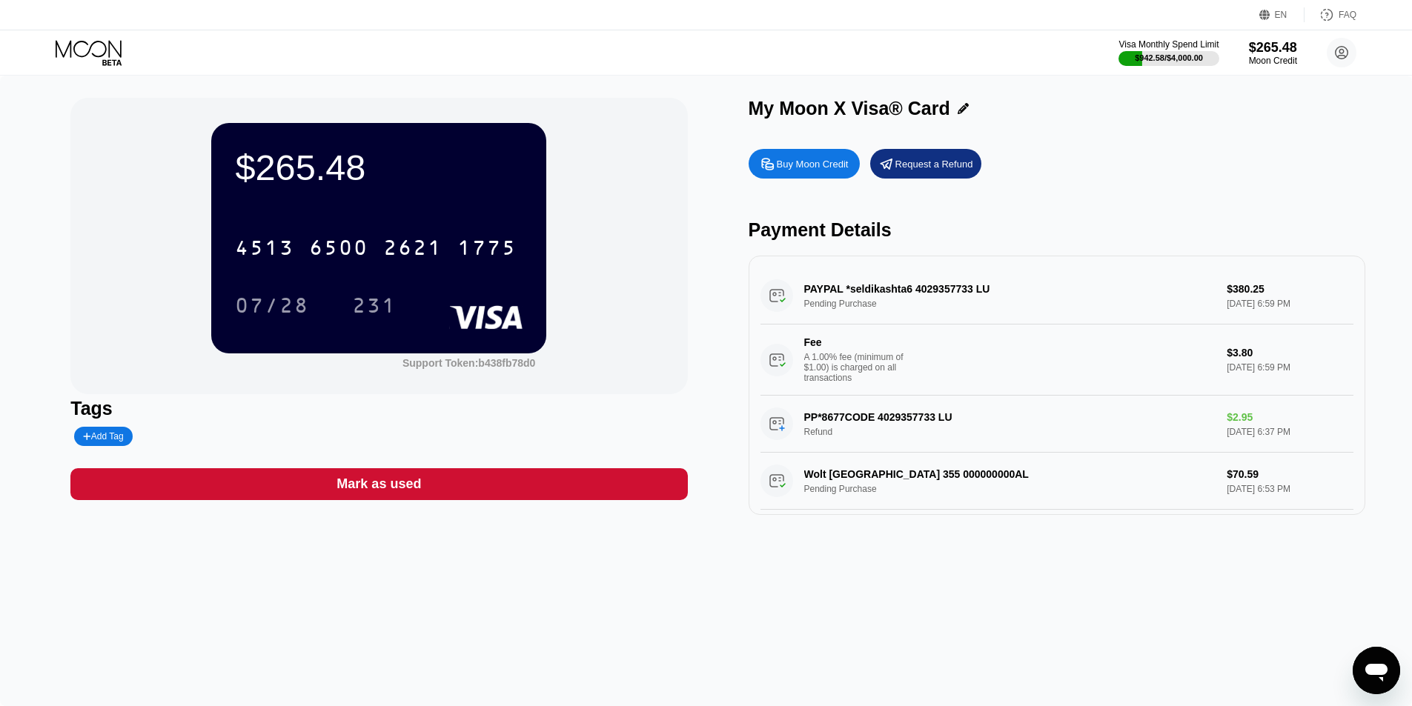
click at [686, 61] on div "Visa Monthly Spend Limit $942.58 / $4,000.00 $265.48 Moon Credit [PERSON_NAME] …" at bounding box center [706, 52] width 1412 height 44
click at [599, 48] on div "Visa Monthly Spend Limit $942.58 / $4,000.00 $265.48 Moon Credit [PERSON_NAME] …" at bounding box center [706, 52] width 1412 height 44
